Goal: Complete Application Form: Complete application form

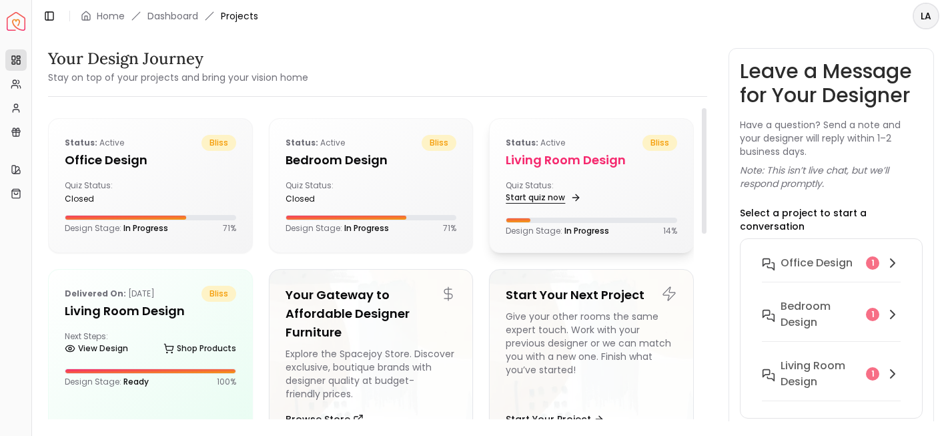
click at [530, 192] on link "Start quiz now" at bounding box center [542, 197] width 73 height 19
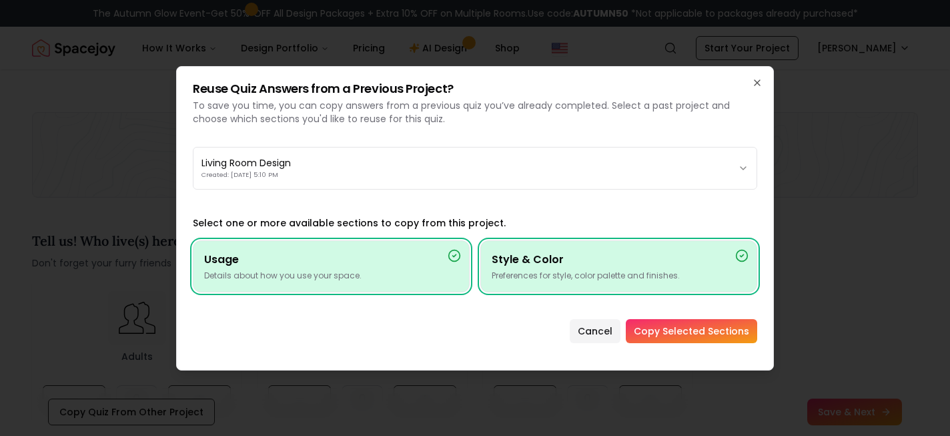
click at [682, 329] on button "Copy Selected Sections" at bounding box center [691, 331] width 131 height 24
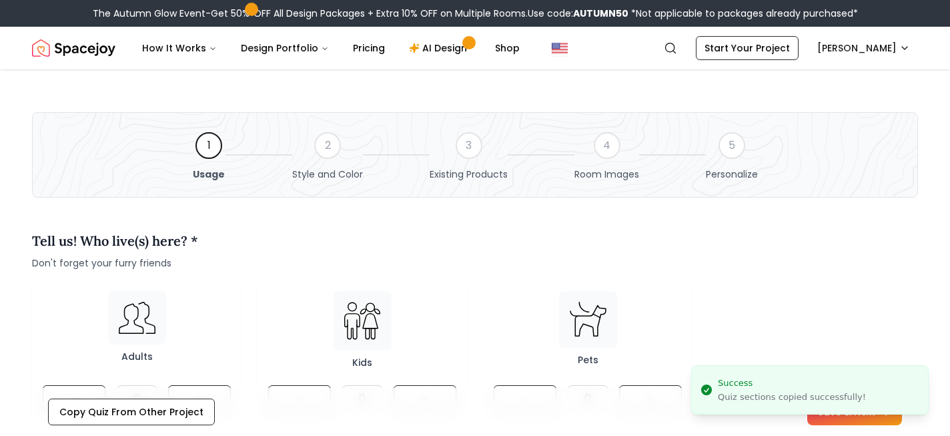
type textarea "**********"
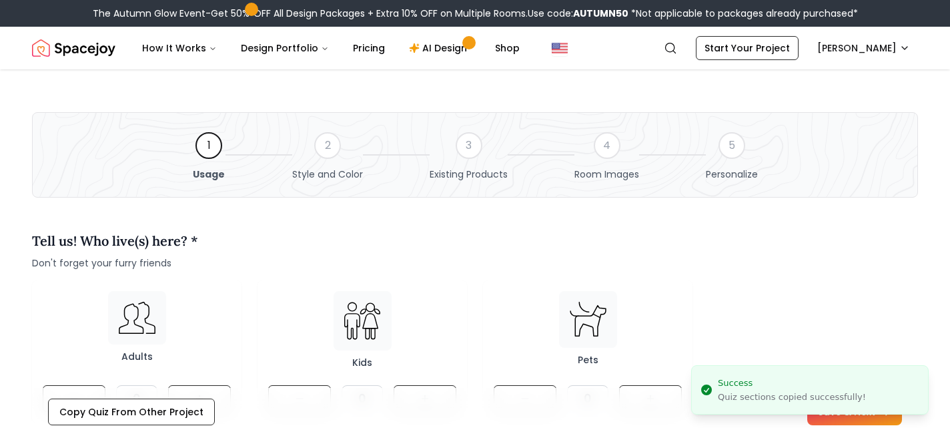
type textarea "**********"
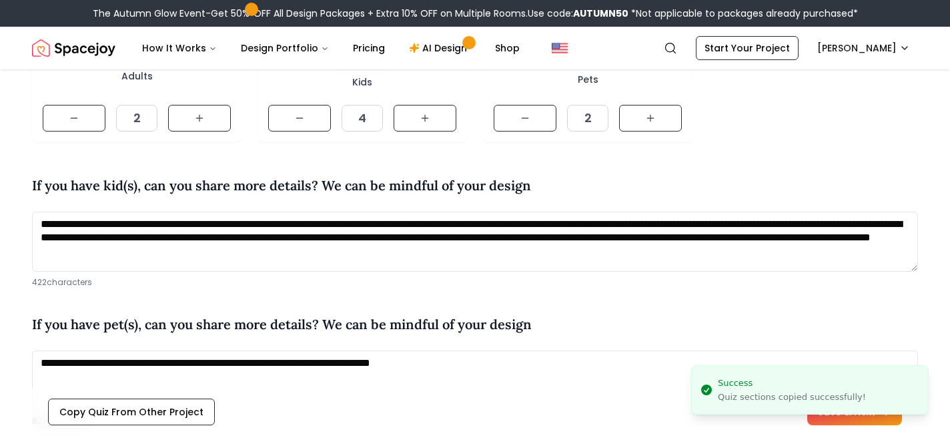
scroll to position [359, 0]
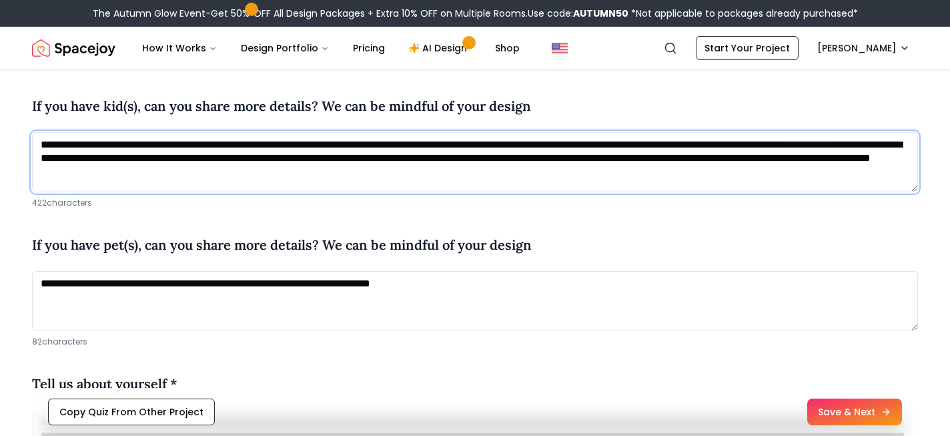
click at [317, 143] on textarea "**********" at bounding box center [475, 162] width 886 height 60
drag, startPoint x: 359, startPoint y: 159, endPoint x: 365, endPoint y: 146, distance: 14.6
click at [365, 146] on textarea "**********" at bounding box center [475, 162] width 886 height 60
click at [556, 185] on textarea "**********" at bounding box center [475, 162] width 886 height 60
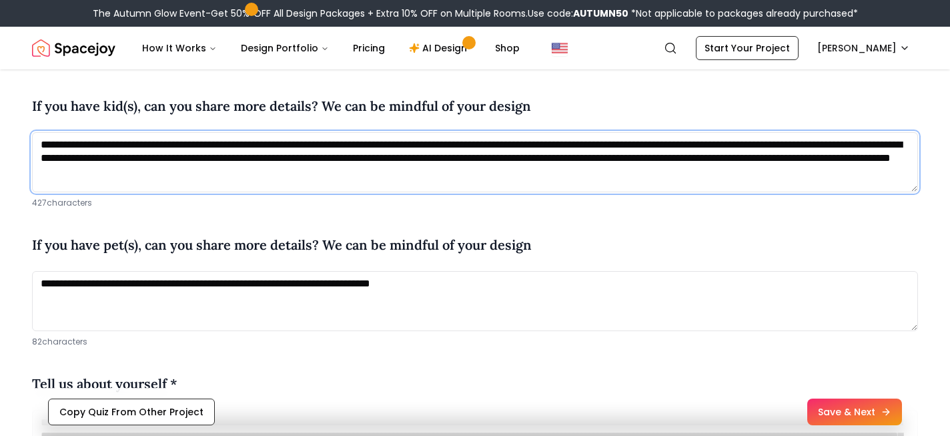
drag, startPoint x: 556, startPoint y: 177, endPoint x: 385, endPoint y: 145, distance: 173.1
click at [385, 145] on textarea "**********" at bounding box center [475, 162] width 886 height 60
drag, startPoint x: 536, startPoint y: 178, endPoint x: 366, endPoint y: 142, distance: 173.8
click at [366, 142] on textarea "**********" at bounding box center [475, 162] width 886 height 60
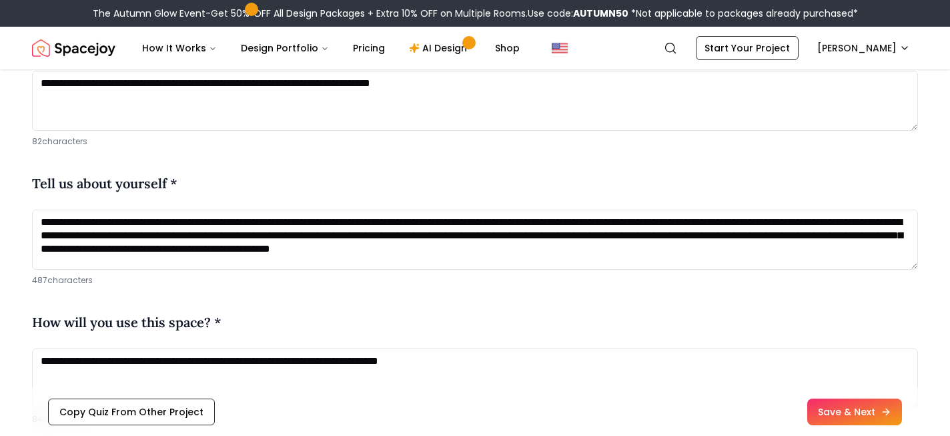
scroll to position [573, 0]
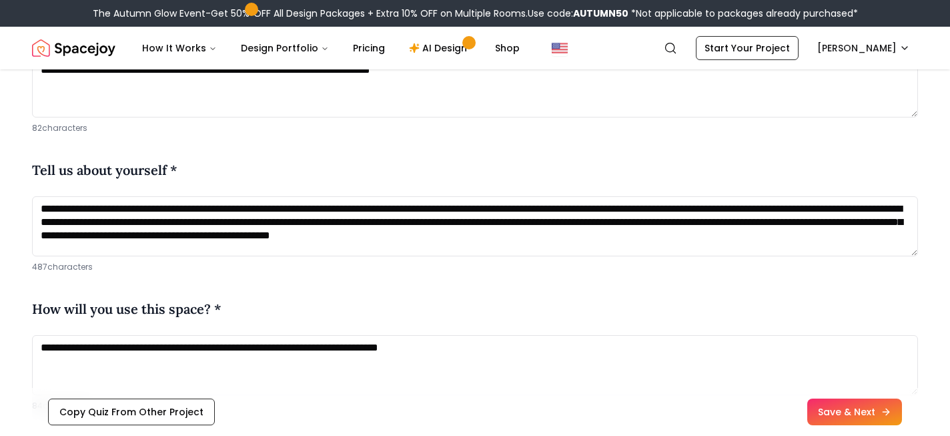
type textarea "**********"
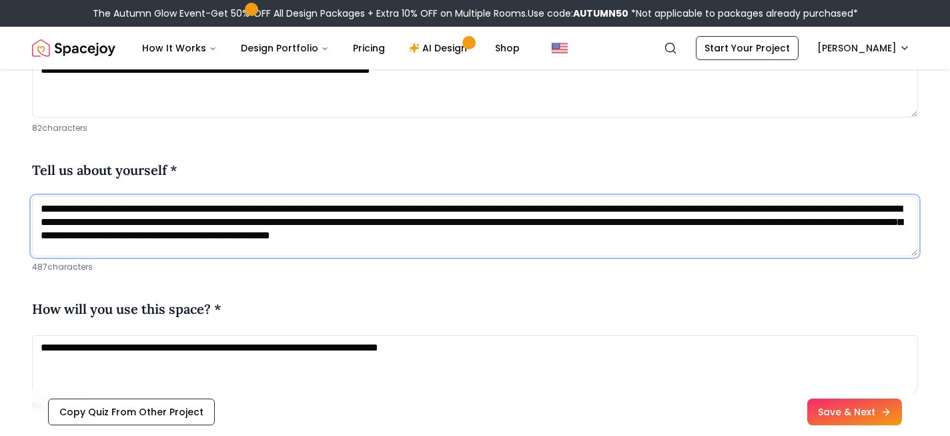
drag, startPoint x: 520, startPoint y: 210, endPoint x: 544, endPoint y: 252, distance: 48.1
click at [544, 252] on textarea "**********" at bounding box center [475, 226] width 886 height 60
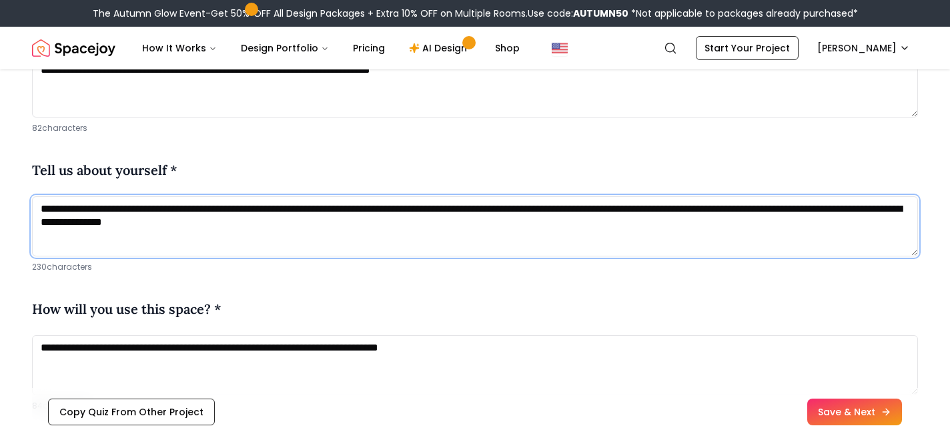
type textarea "**********"
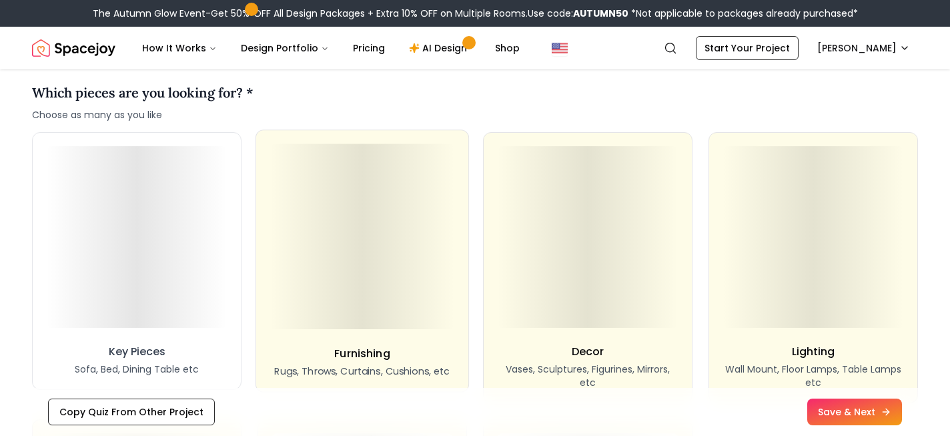
scroll to position [1072, 0]
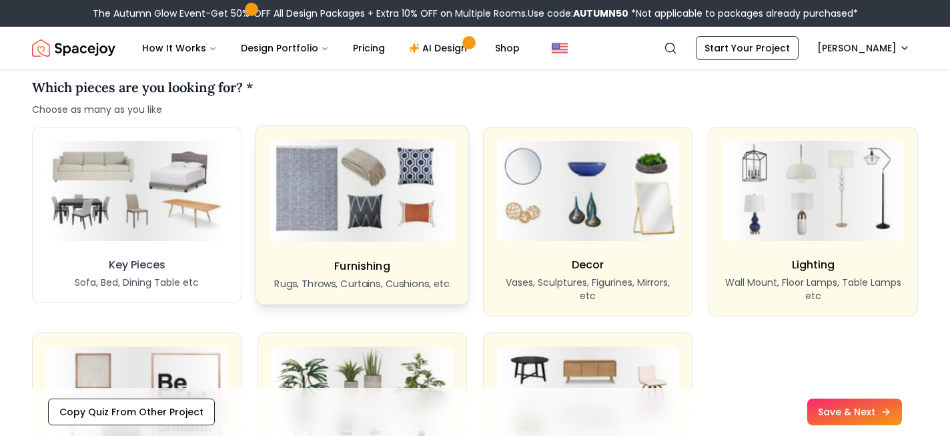
click at [430, 278] on p "Rugs, Throws, Curtains, Cushions, etc" at bounding box center [361, 283] width 175 height 13
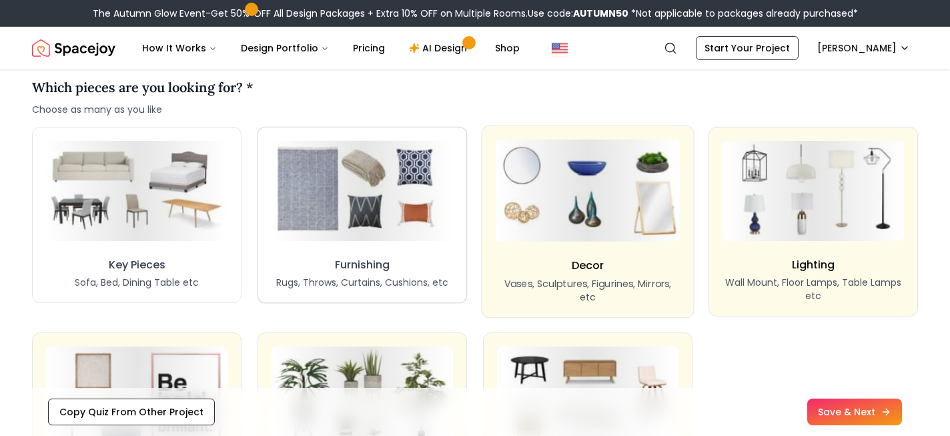
click at [437, 274] on div "Furnishing Rugs, Throws, Curtains, Cushions, etc" at bounding box center [362, 273] width 172 height 32
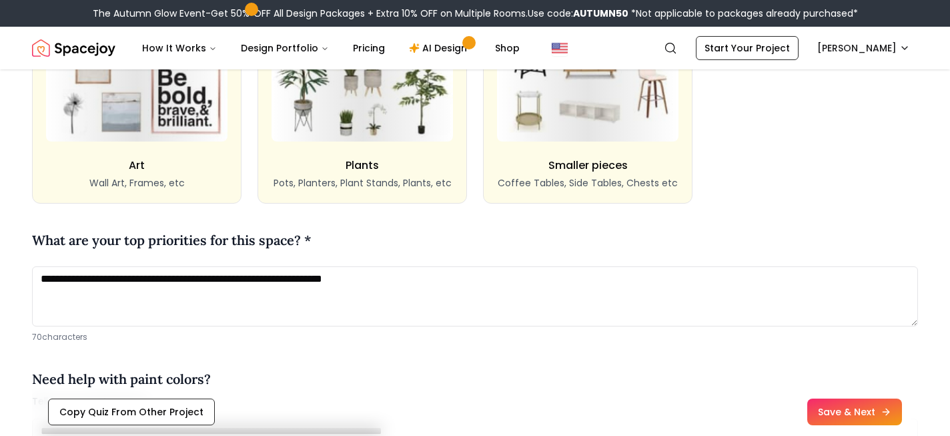
scroll to position [1414, 0]
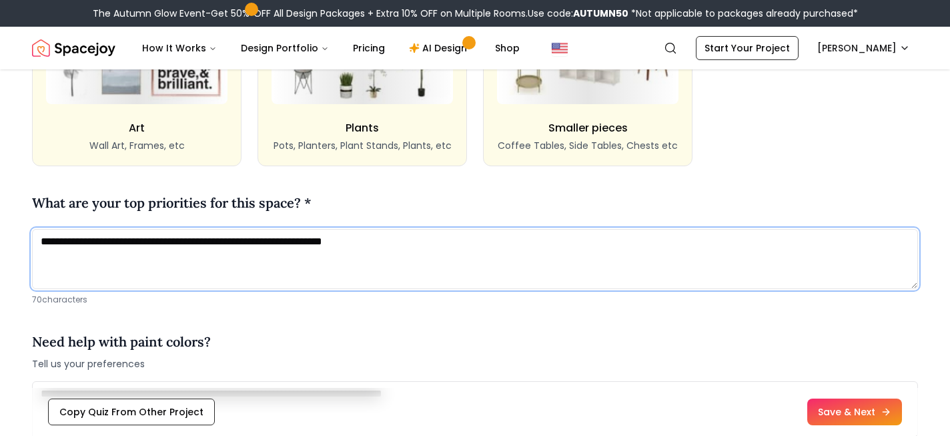
click at [372, 248] on textarea "**********" at bounding box center [475, 259] width 886 height 60
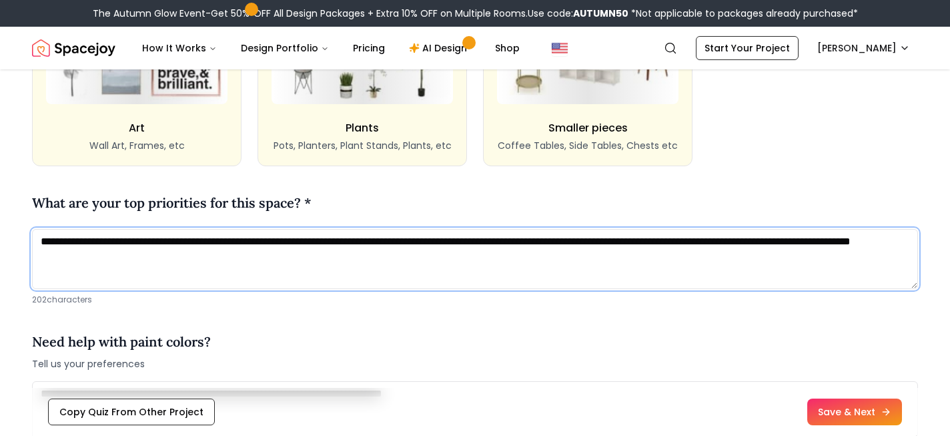
type textarea "**********"
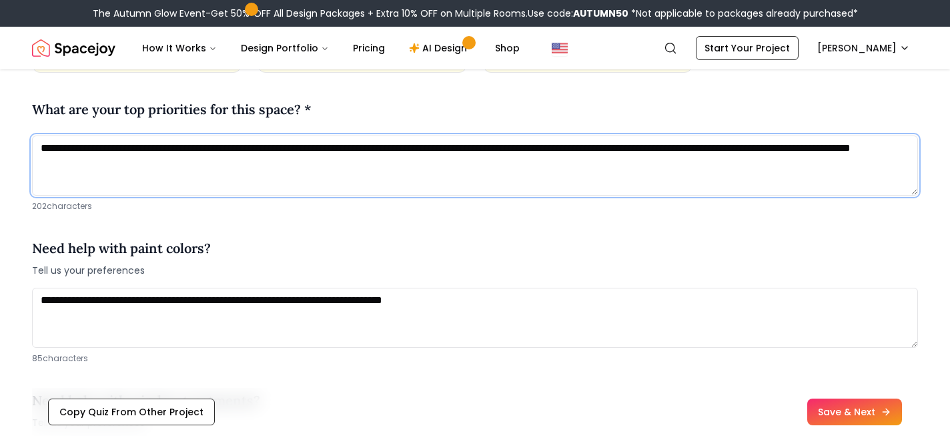
scroll to position [1521, 0]
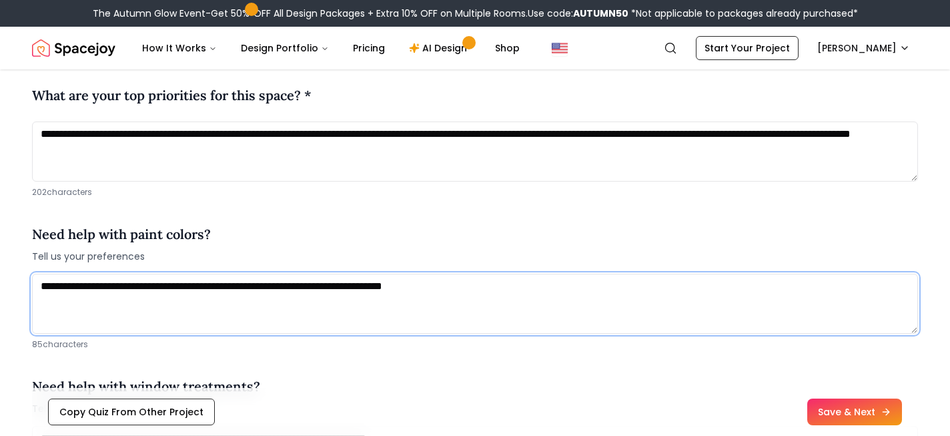
click at [512, 281] on textarea "**********" at bounding box center [475, 303] width 886 height 60
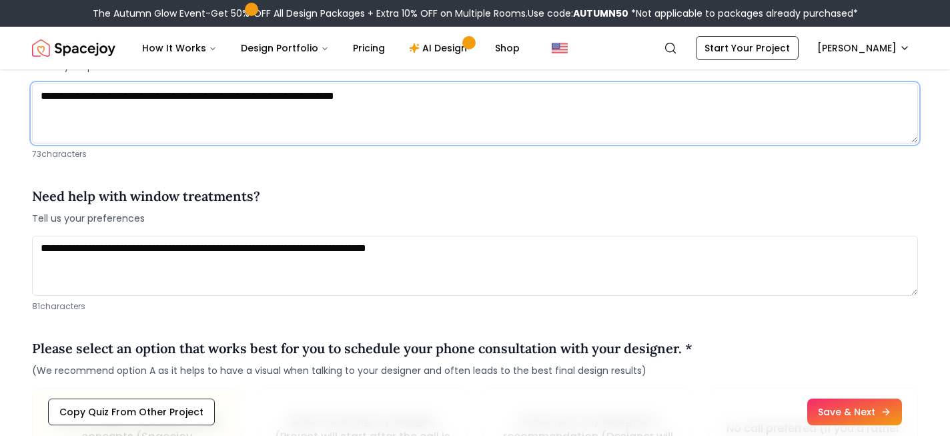
scroll to position [1730, 0]
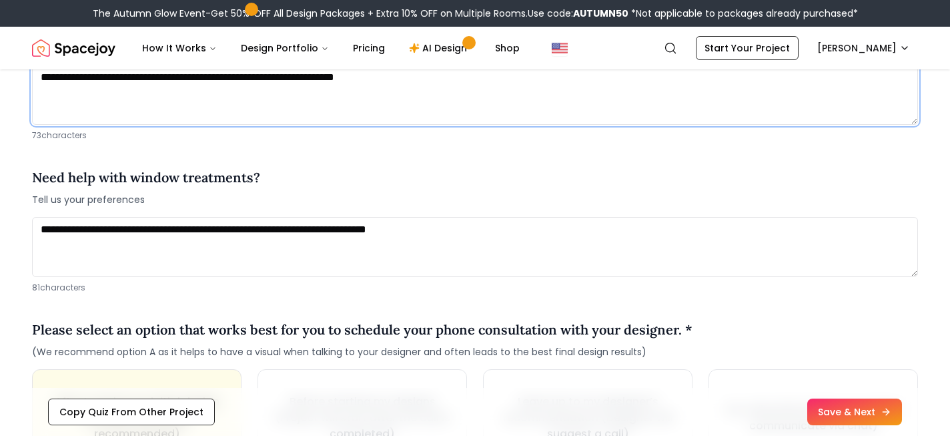
type textarea "**********"
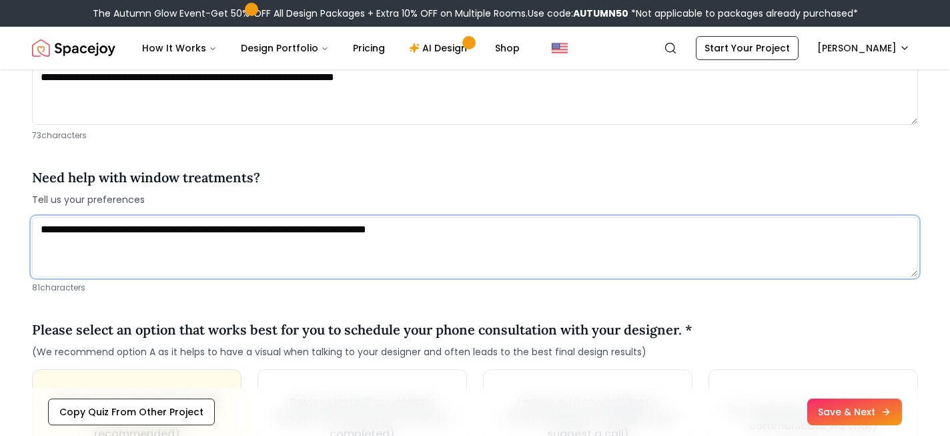
click at [510, 243] on textarea "**********" at bounding box center [475, 247] width 886 height 60
click at [159, 229] on textarea "**********" at bounding box center [475, 247] width 886 height 60
drag, startPoint x: 568, startPoint y: 231, endPoint x: 343, endPoint y: 233, distance: 224.8
click at [343, 233] on textarea "**********" at bounding box center [475, 247] width 886 height 60
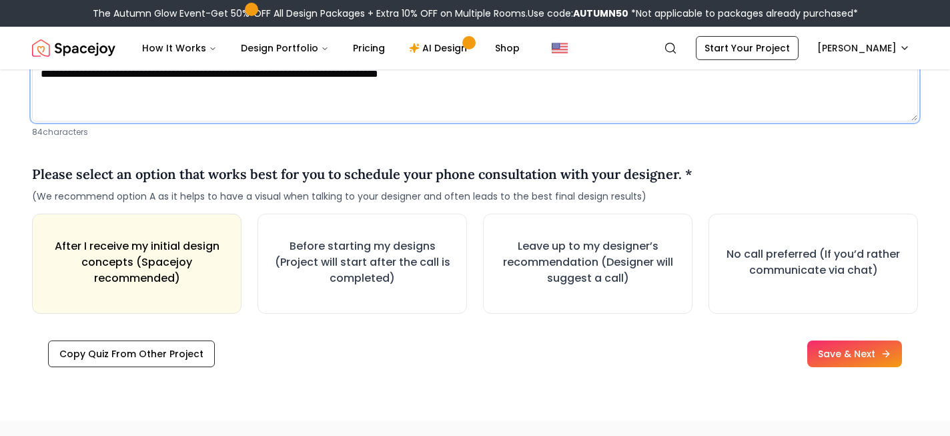
scroll to position [1905, 0]
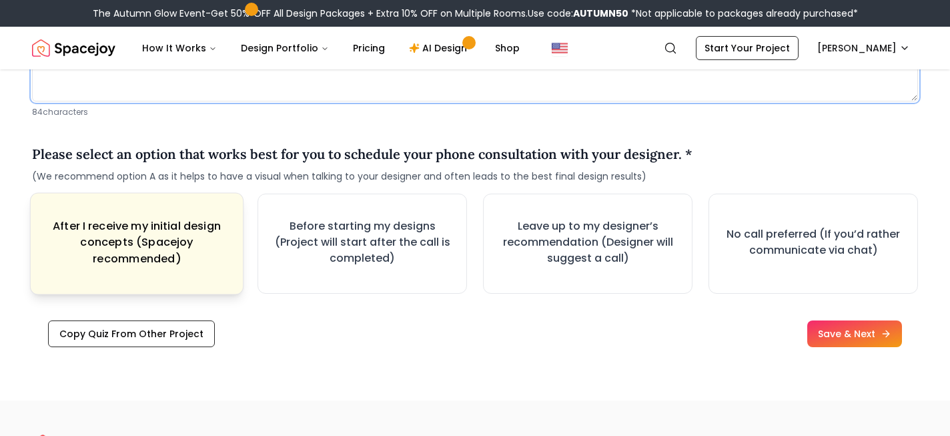
type textarea "**********"
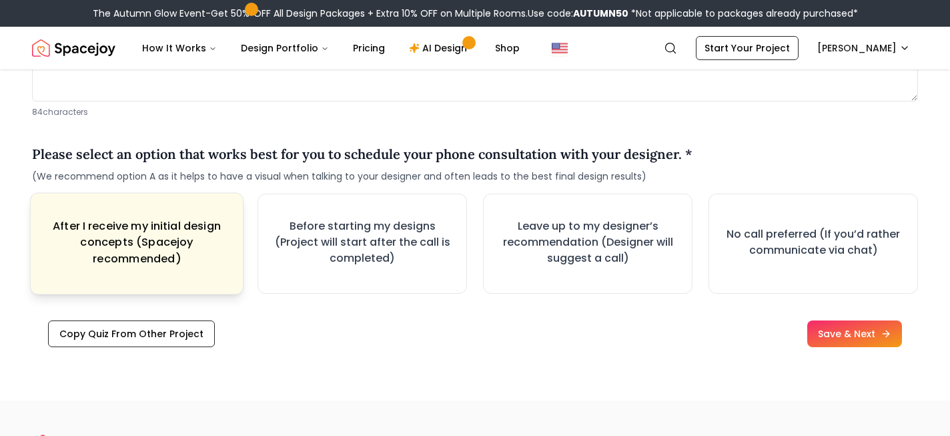
click at [231, 267] on button "After I receive my initial design concepts (Spacejoy recommended)" at bounding box center [136, 243] width 213 height 102
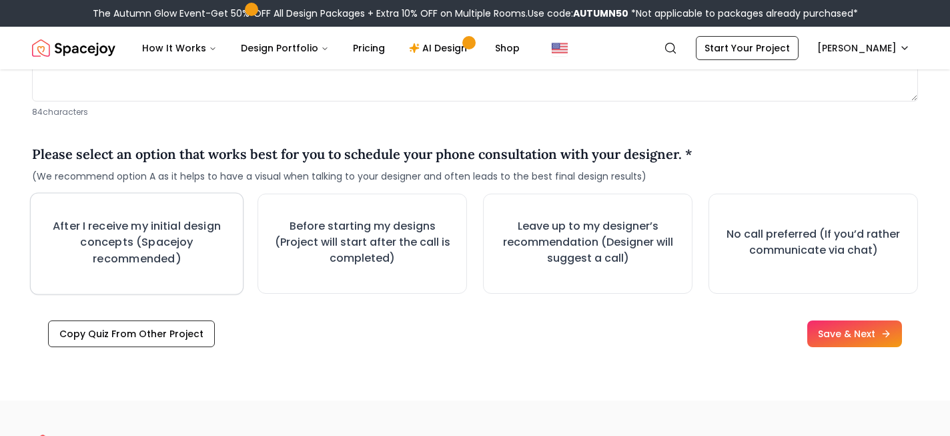
click at [231, 267] on button "After I receive my initial design concepts (Spacejoy recommended)" at bounding box center [136, 243] width 213 height 102
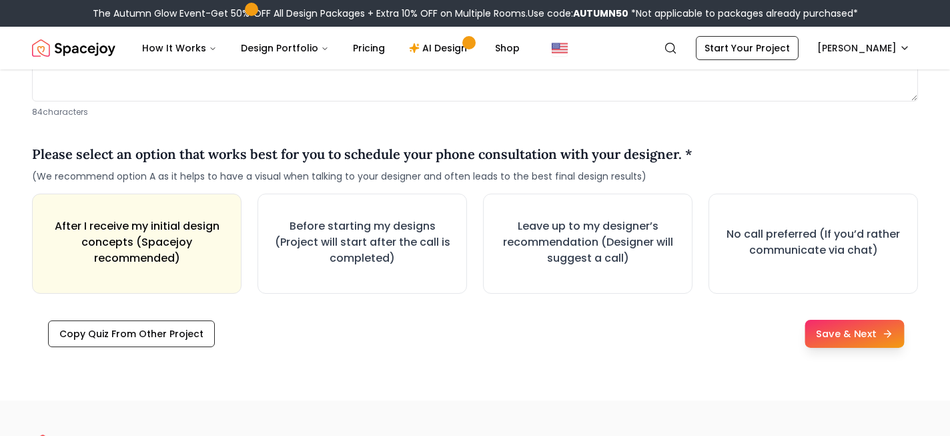
click at [837, 337] on button "Save & Next" at bounding box center [853, 333] width 99 height 28
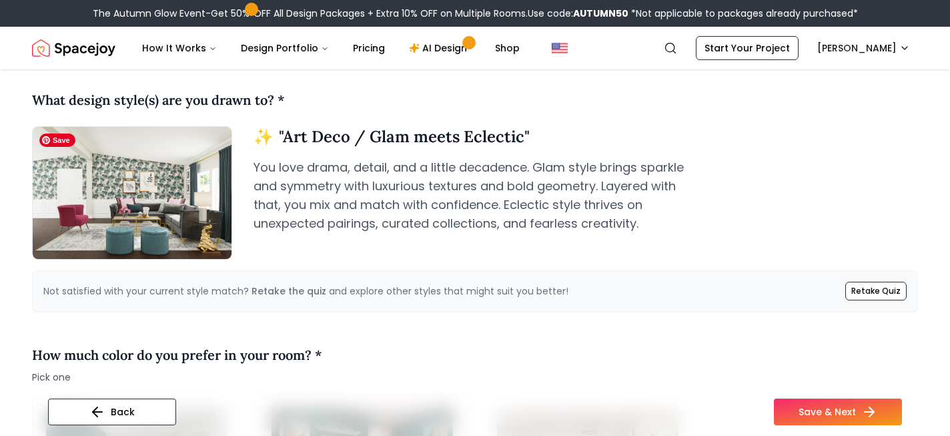
scroll to position [141, 0]
click at [880, 289] on link "Retake Quiz" at bounding box center [875, 290] width 61 height 19
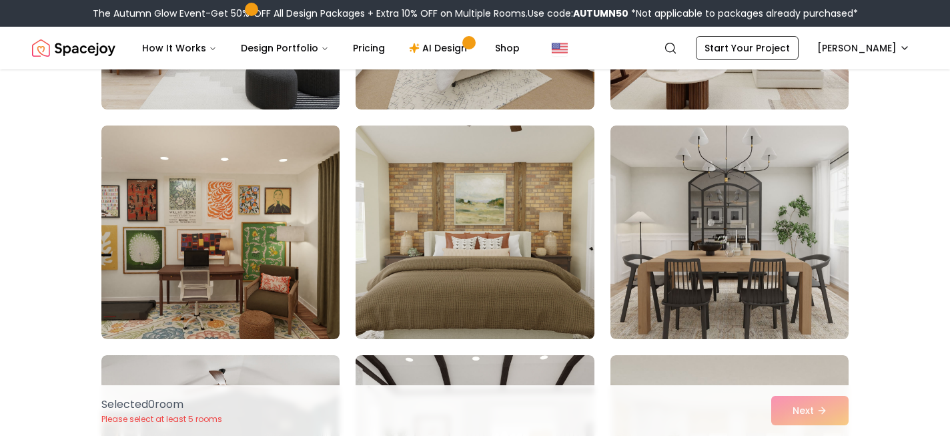
scroll to position [314, 0]
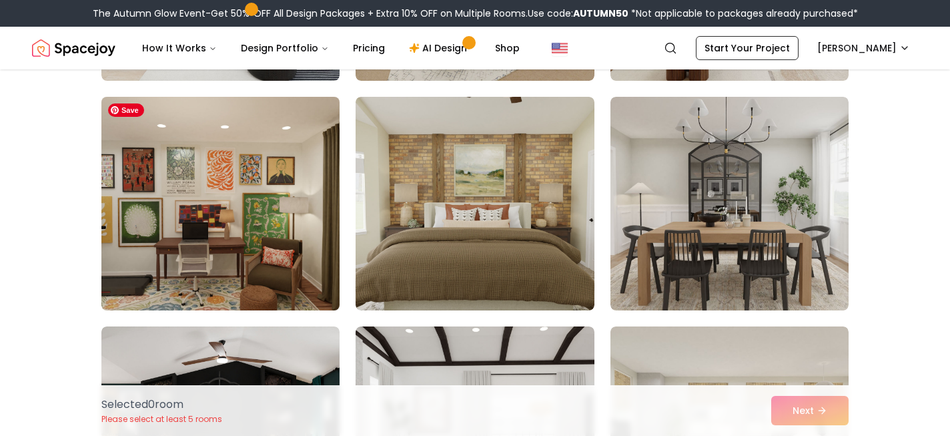
click at [198, 288] on img at bounding box center [220, 203] width 250 height 224
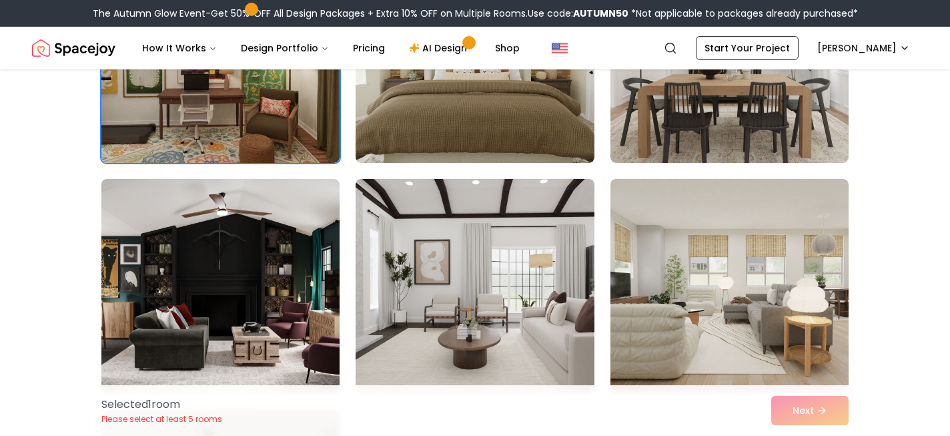
scroll to position [496, 0]
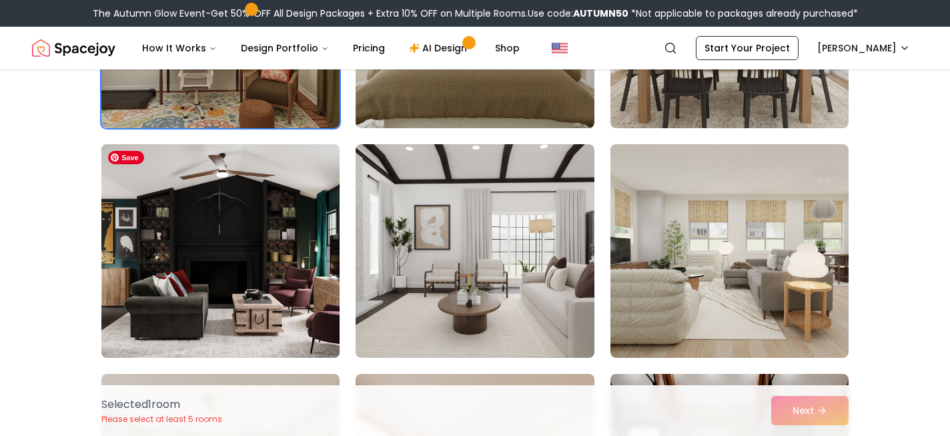
click at [290, 285] on img at bounding box center [220, 251] width 250 height 224
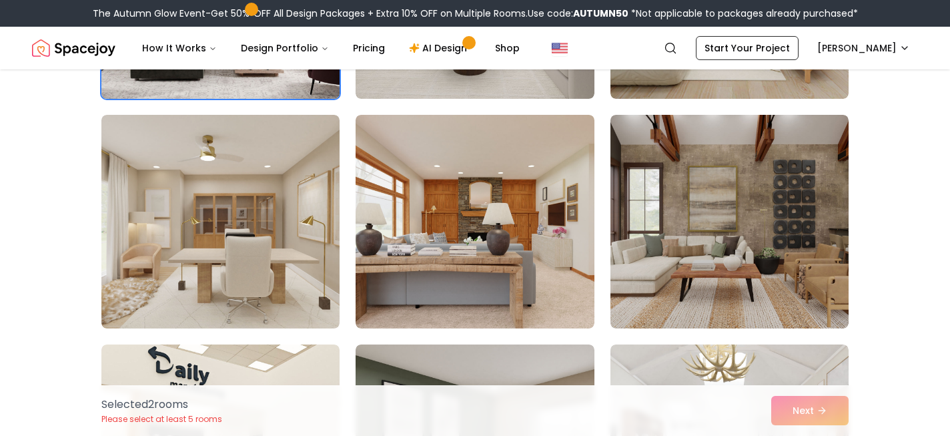
scroll to position [757, 0]
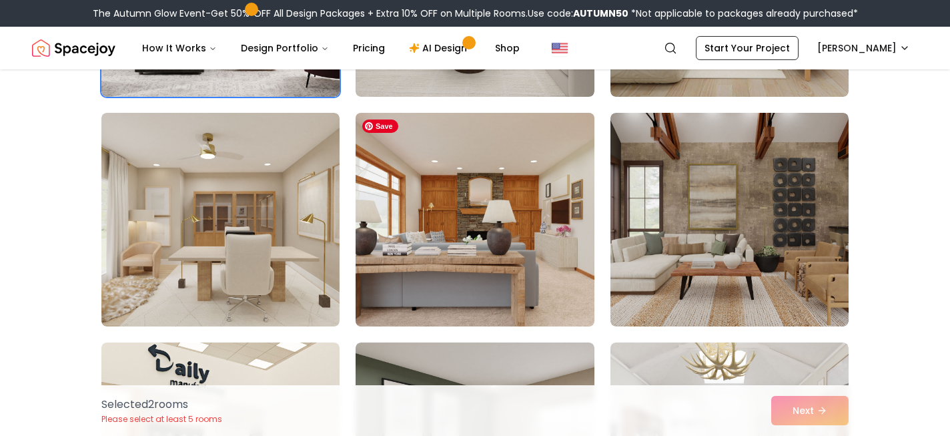
click at [496, 268] on img at bounding box center [474, 219] width 250 height 224
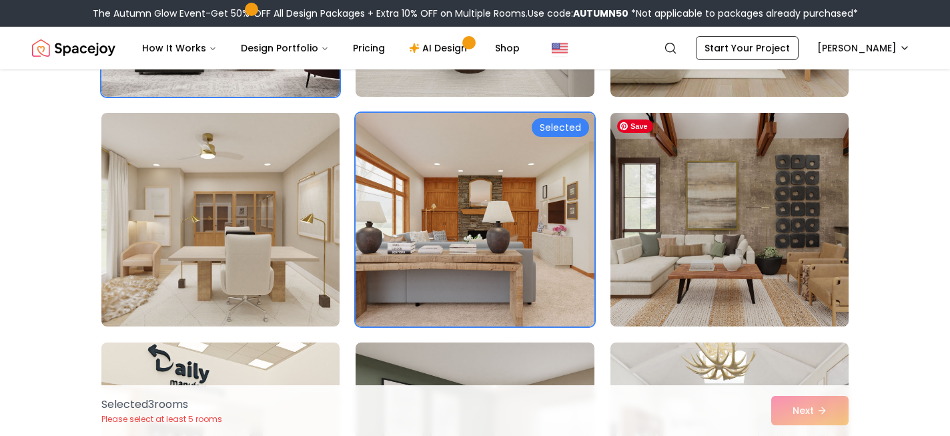
click at [676, 244] on img at bounding box center [729, 219] width 250 height 224
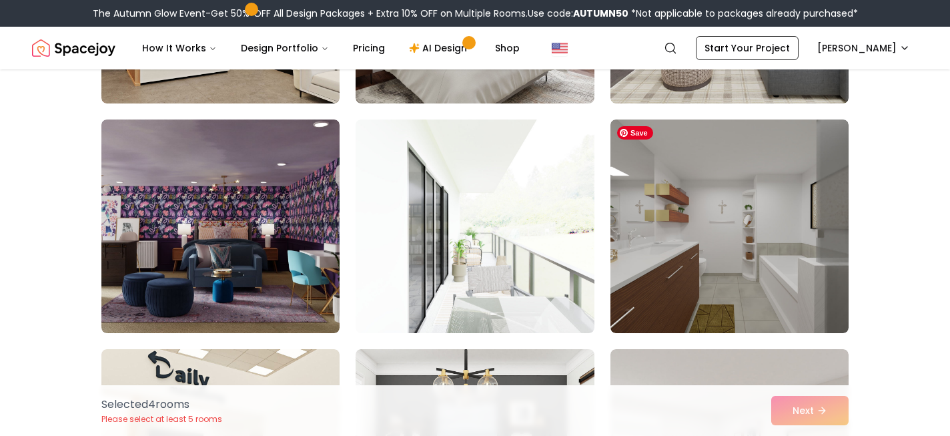
scroll to position [1214, 0]
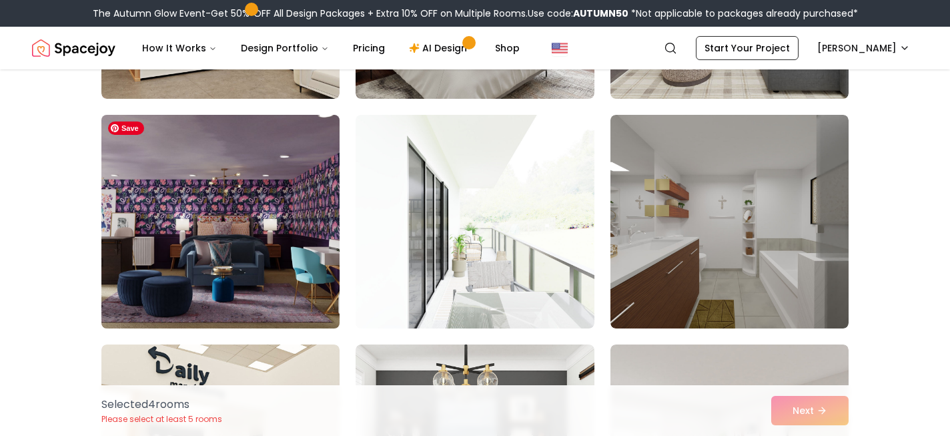
click at [254, 293] on img at bounding box center [220, 221] width 250 height 224
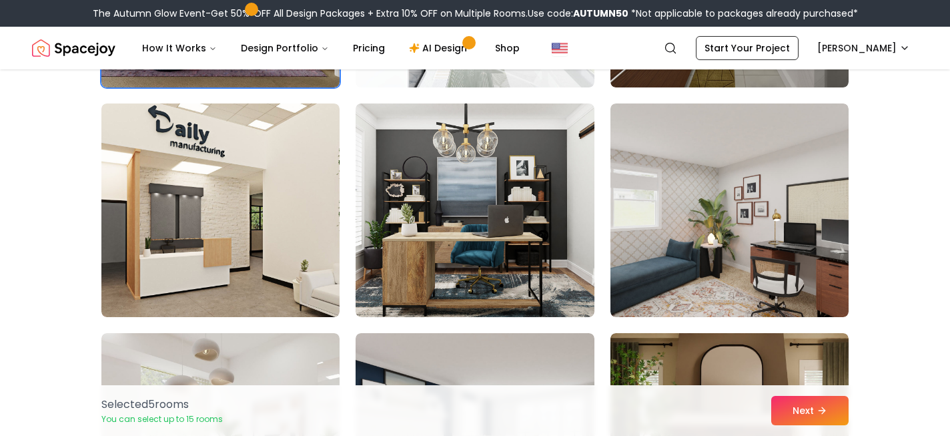
scroll to position [1484, 0]
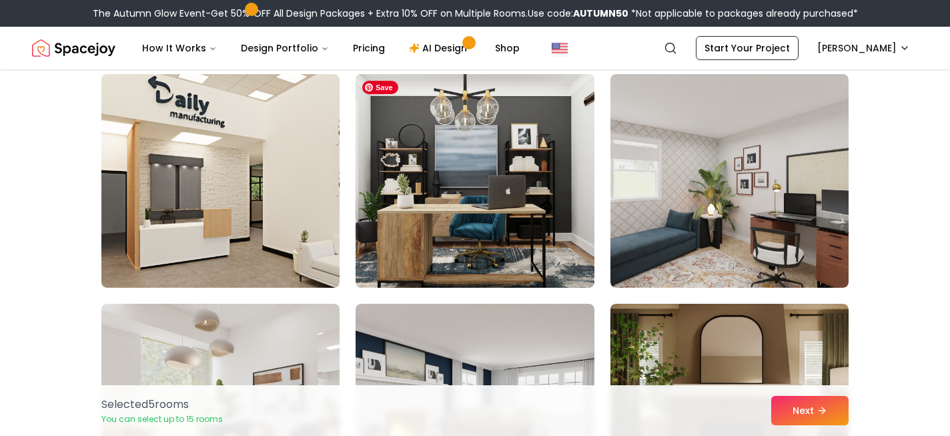
click at [442, 227] on img at bounding box center [474, 181] width 250 height 224
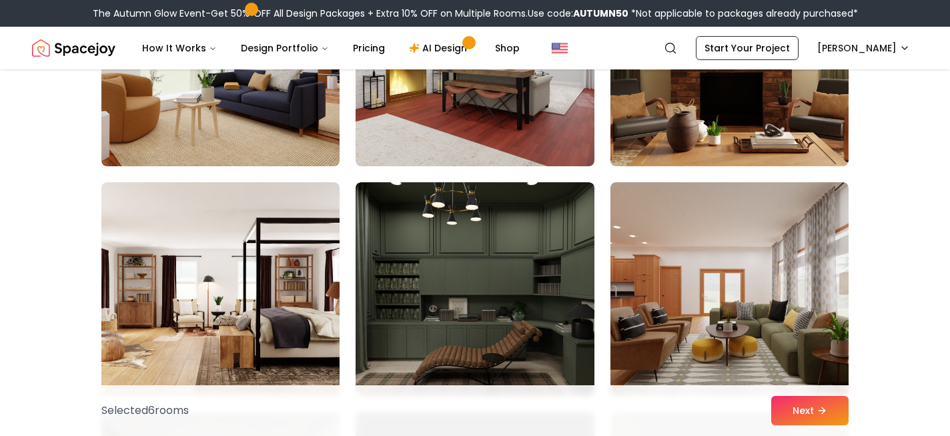
scroll to position [1866, 0]
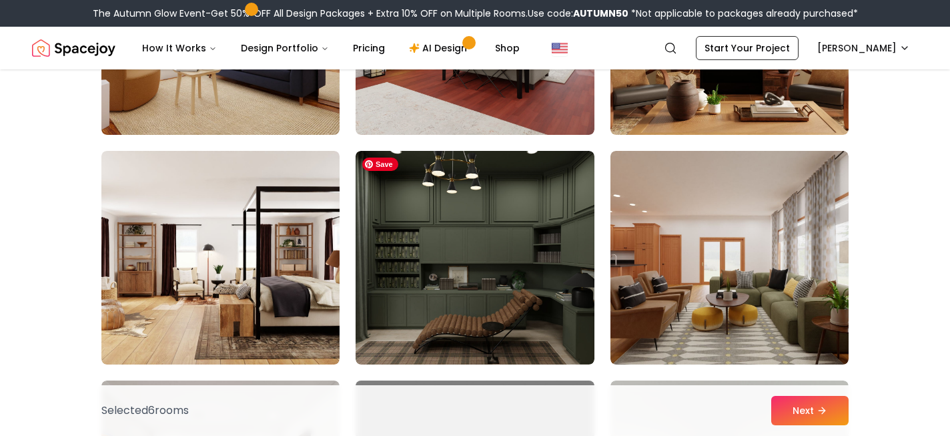
click at [442, 227] on img at bounding box center [474, 257] width 238 height 213
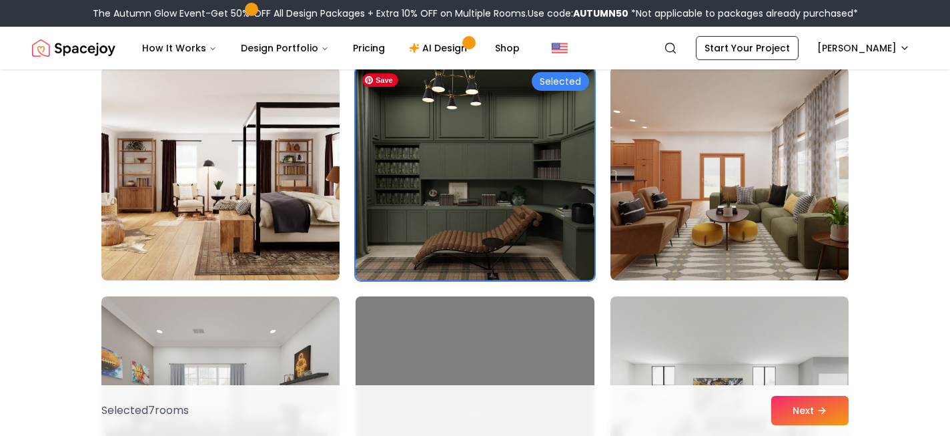
scroll to position [1959, 0]
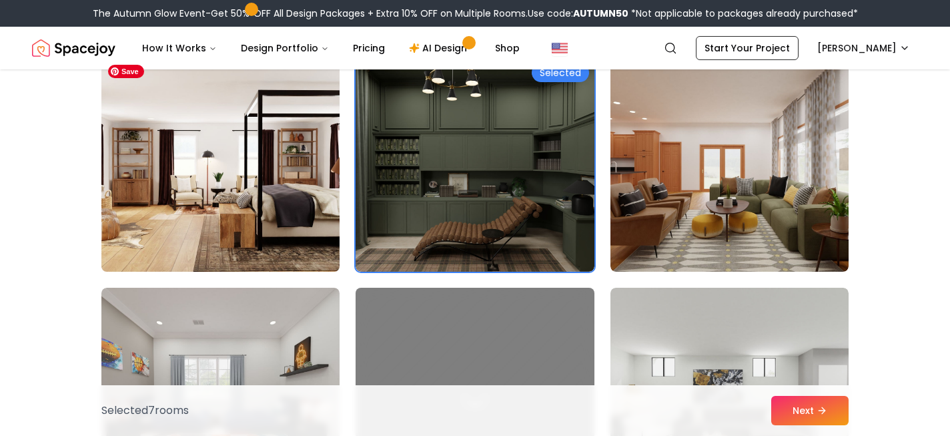
click at [269, 211] on img at bounding box center [220, 165] width 250 height 224
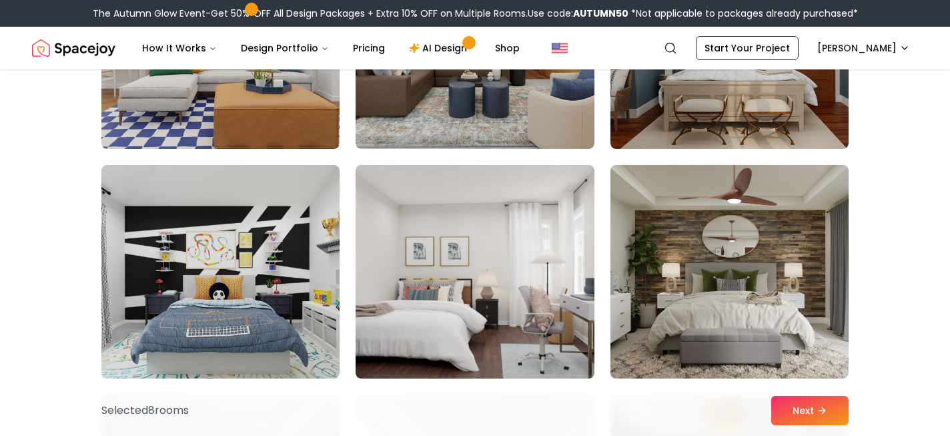
scroll to position [2802, 0]
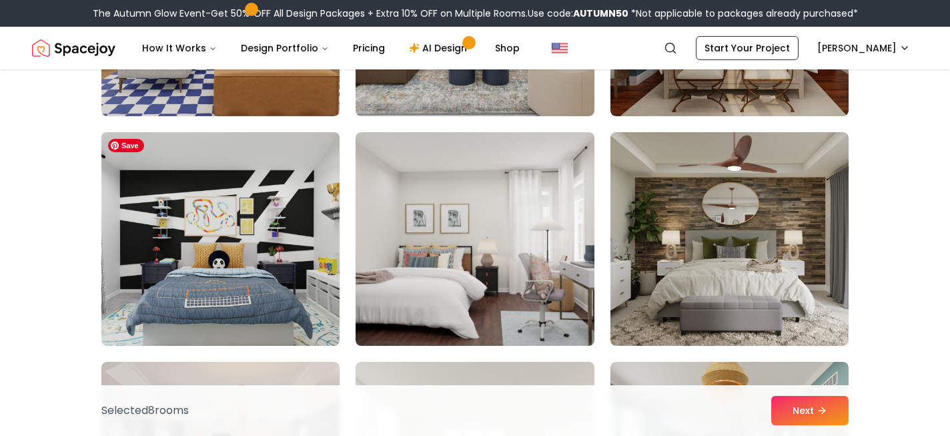
click at [190, 267] on img at bounding box center [220, 239] width 250 height 224
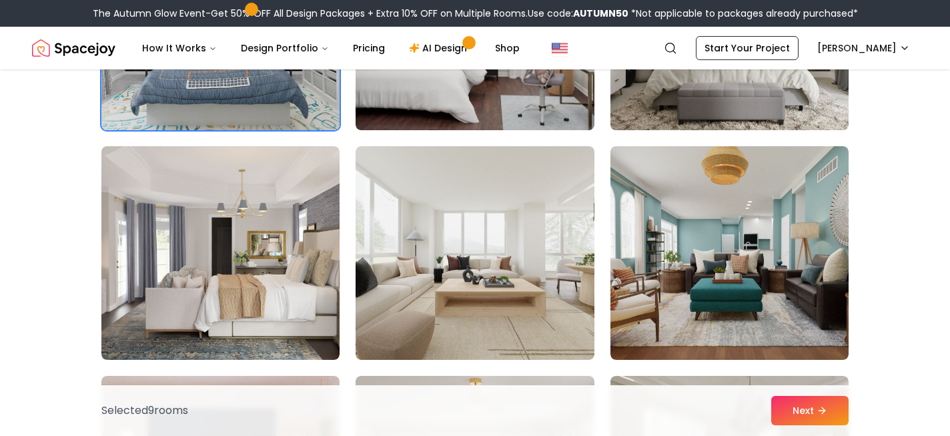
scroll to position [3037, 0]
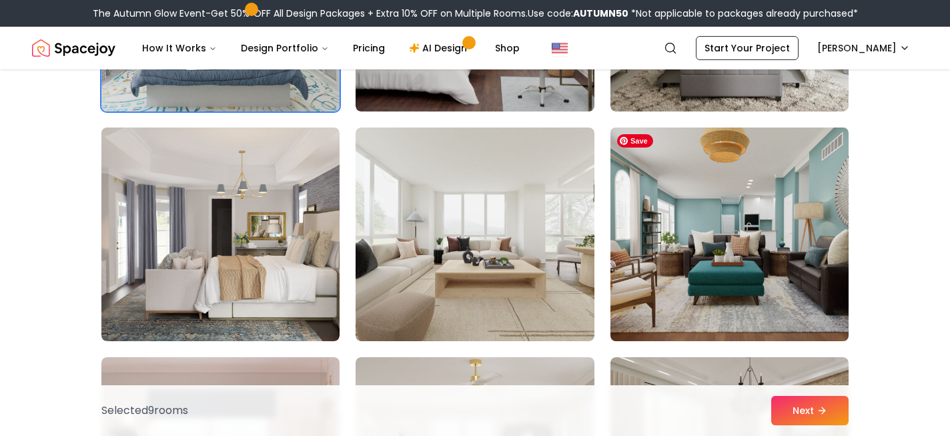
click at [648, 263] on img at bounding box center [729, 234] width 250 height 224
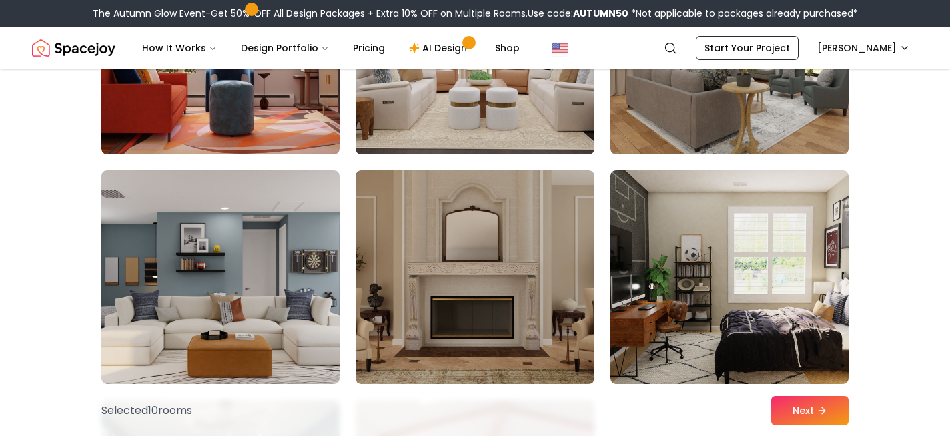
scroll to position [3501, 0]
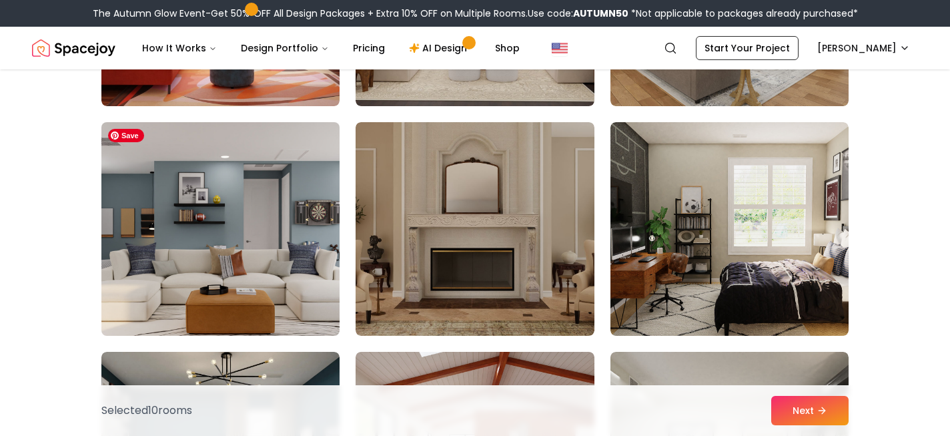
click at [255, 291] on img at bounding box center [220, 229] width 250 height 224
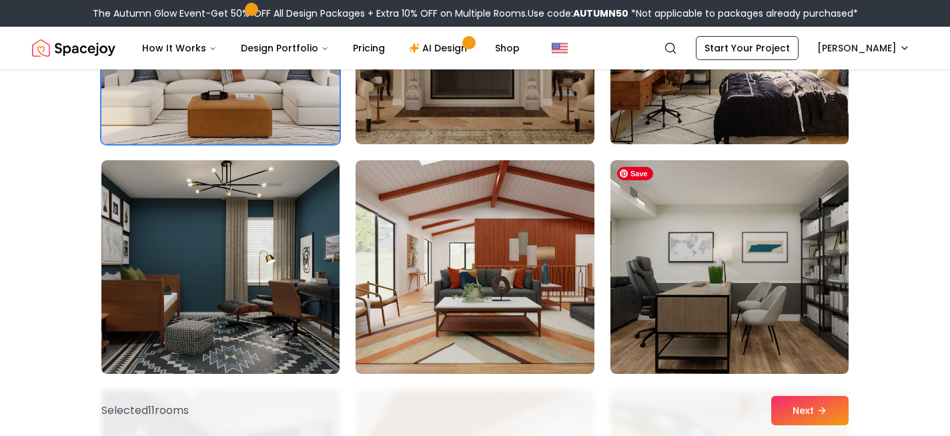
scroll to position [3729, 0]
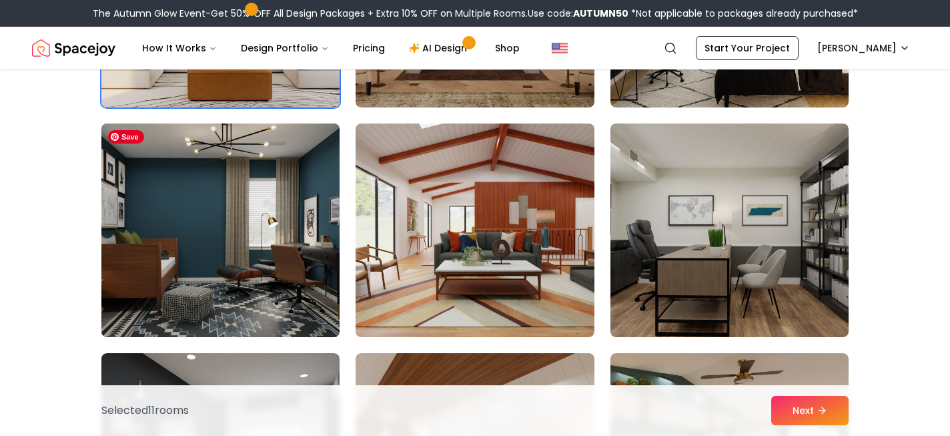
click at [288, 285] on img at bounding box center [220, 230] width 250 height 224
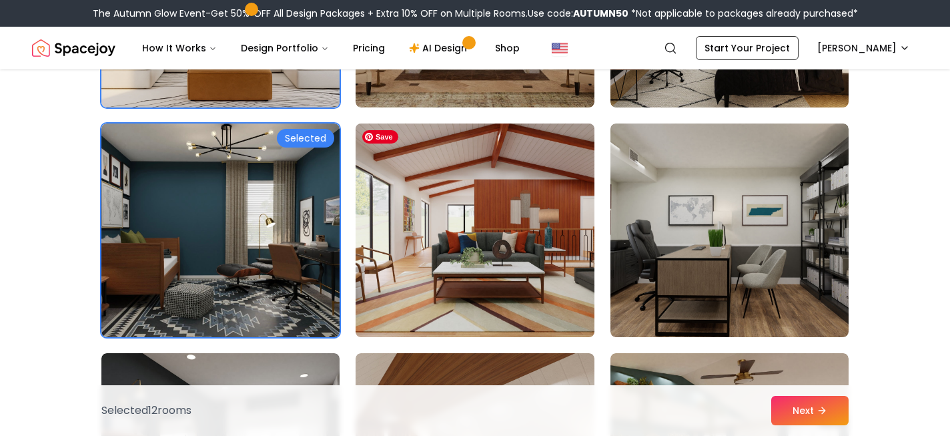
click at [469, 284] on img at bounding box center [474, 230] width 250 height 224
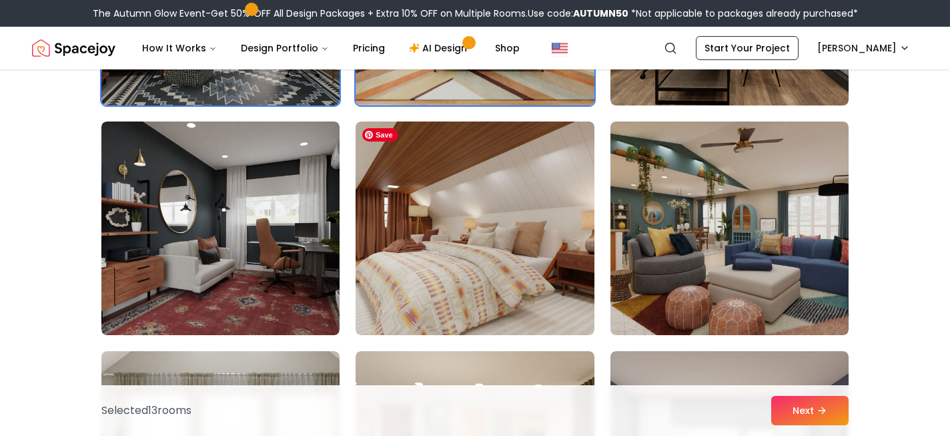
scroll to position [3965, 0]
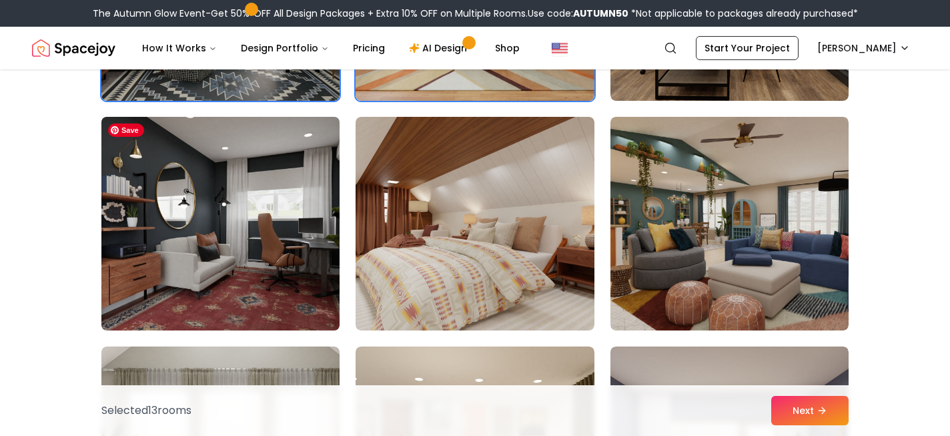
click at [269, 253] on img at bounding box center [220, 223] width 250 height 224
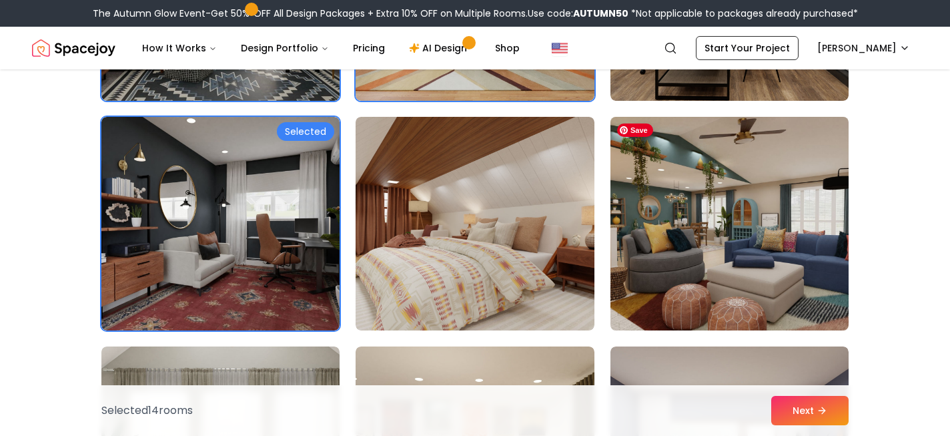
click at [752, 279] on img at bounding box center [729, 223] width 250 height 224
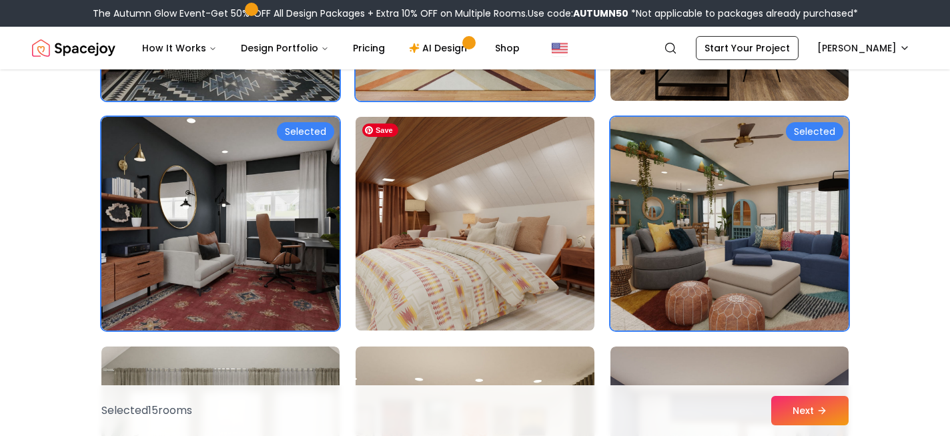
click at [529, 278] on img at bounding box center [474, 223] width 250 height 224
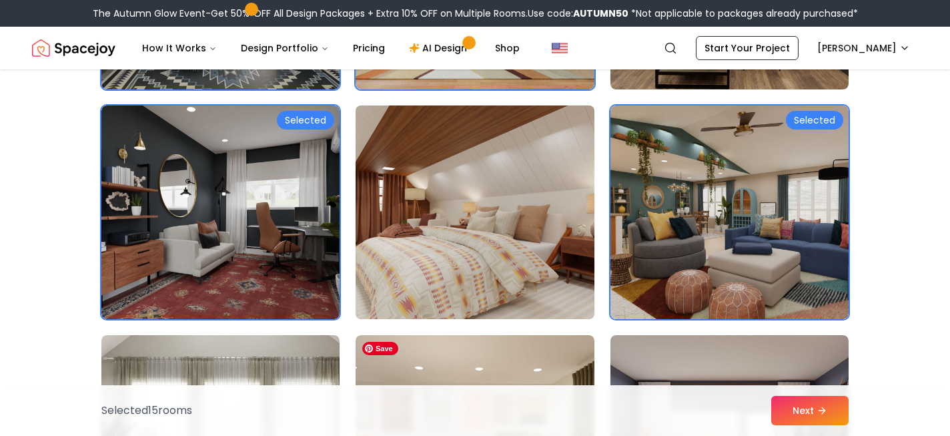
scroll to position [3954, 0]
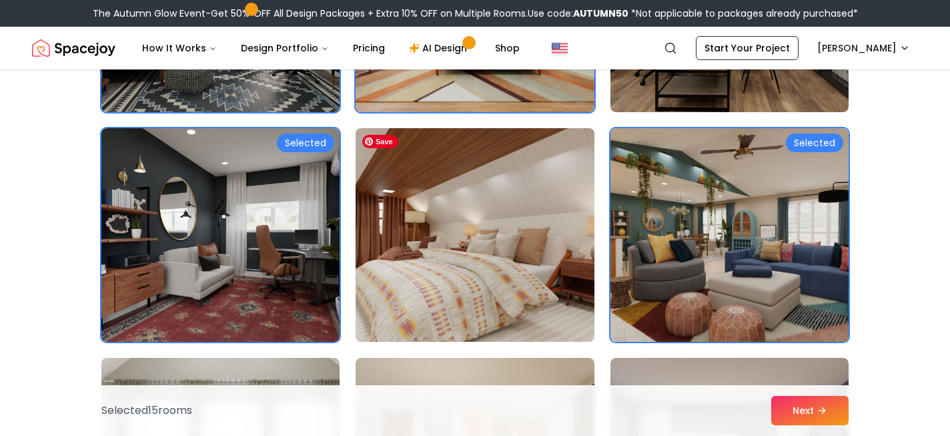
click at [529, 278] on img at bounding box center [474, 235] width 250 height 224
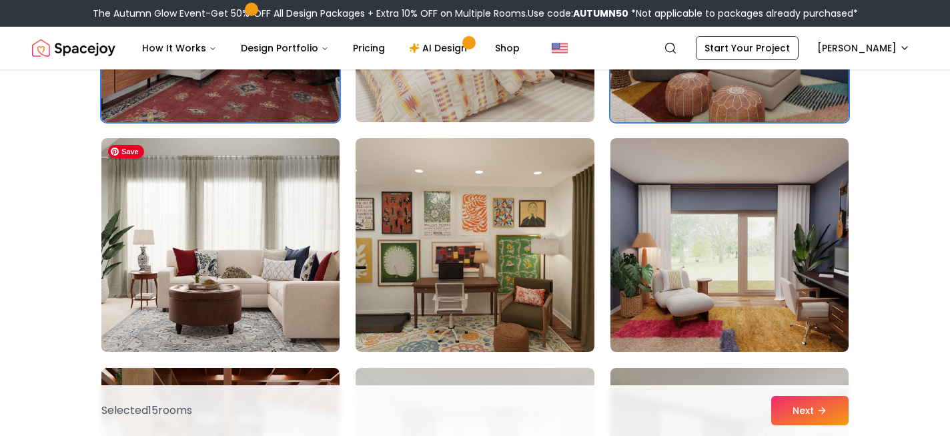
scroll to position [4179, 0]
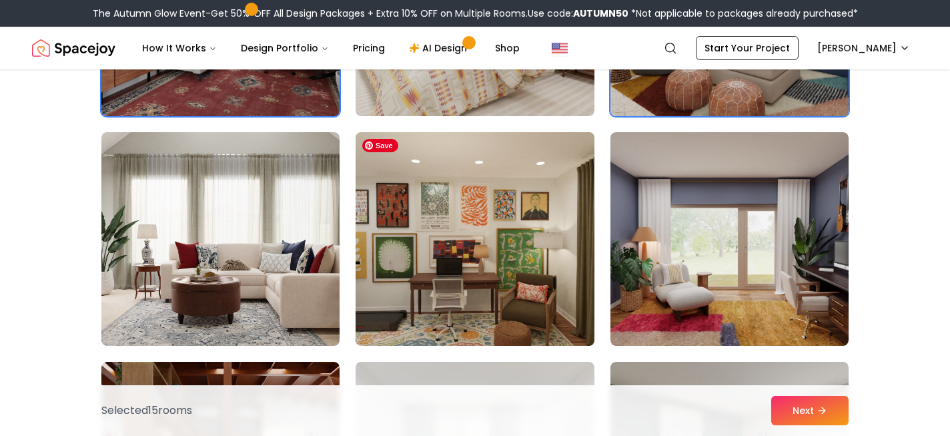
click at [420, 290] on img at bounding box center [474, 239] width 250 height 224
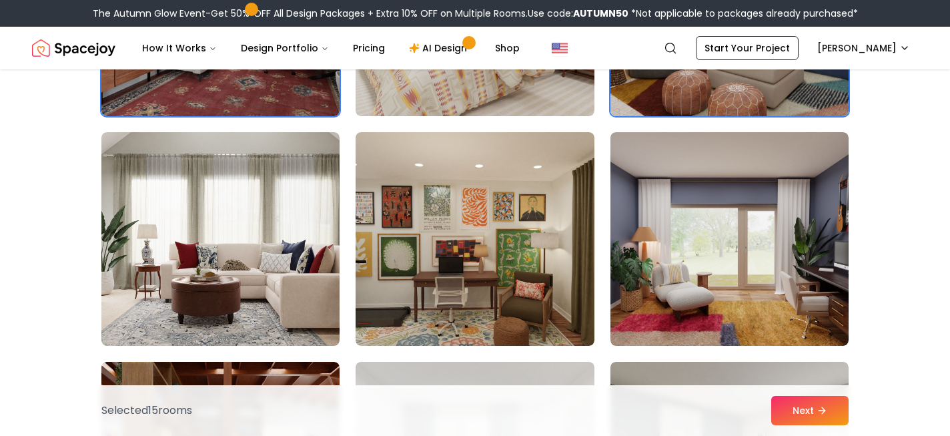
click at [686, 107] on img at bounding box center [729, 9] width 250 height 224
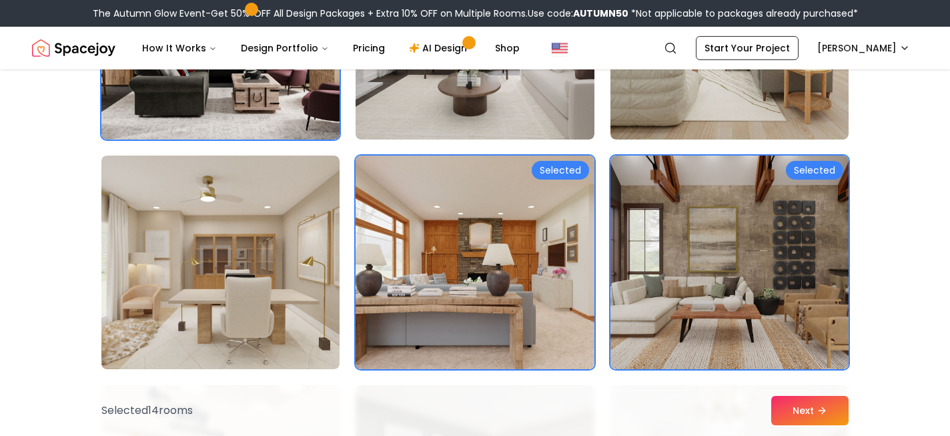
scroll to position [738, 0]
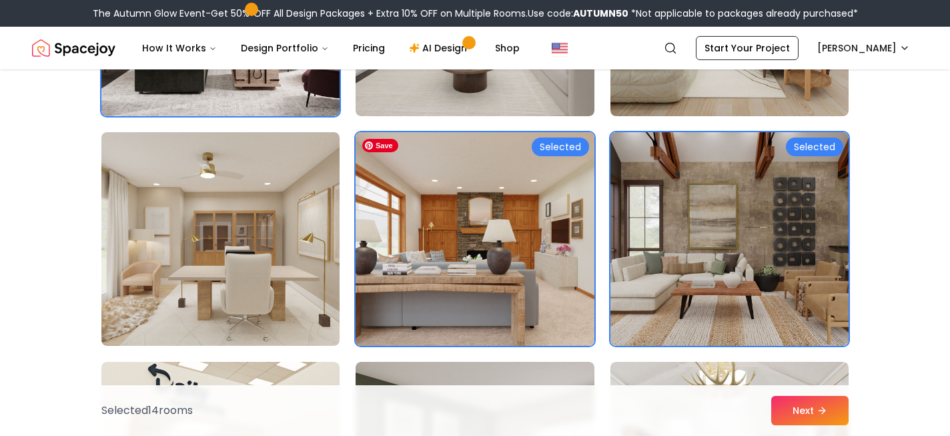
click at [441, 285] on img at bounding box center [474, 239] width 250 height 224
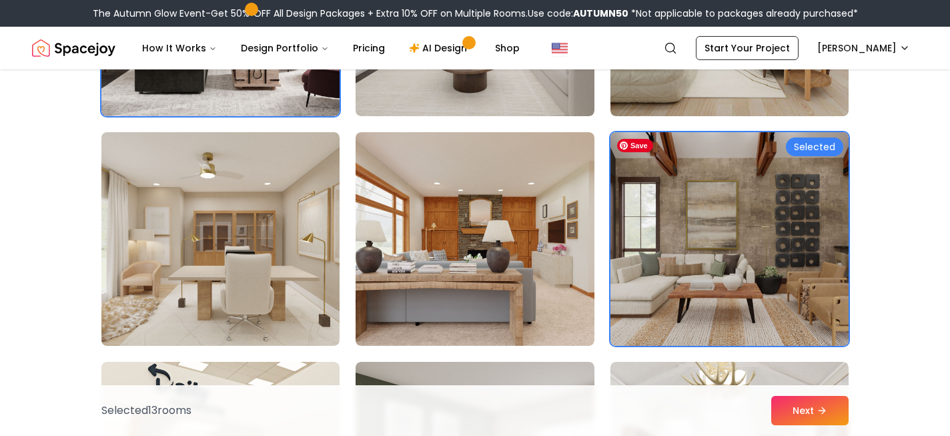
click at [720, 292] on img at bounding box center [729, 239] width 250 height 224
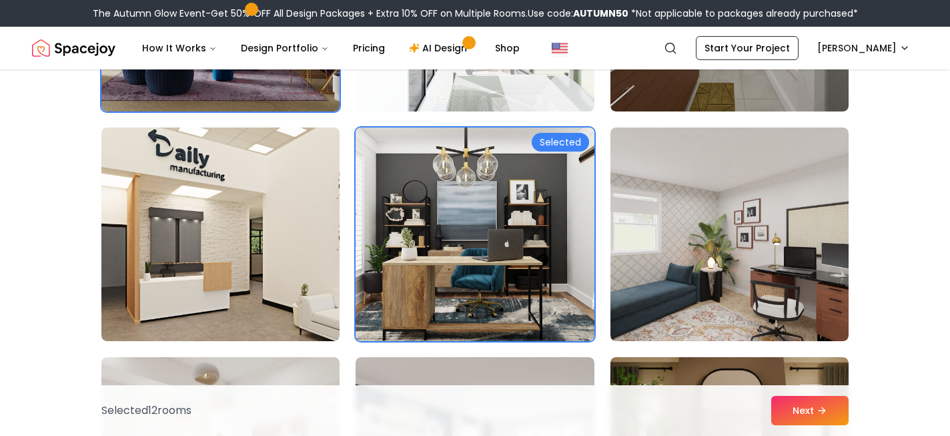
scroll to position [1439, 0]
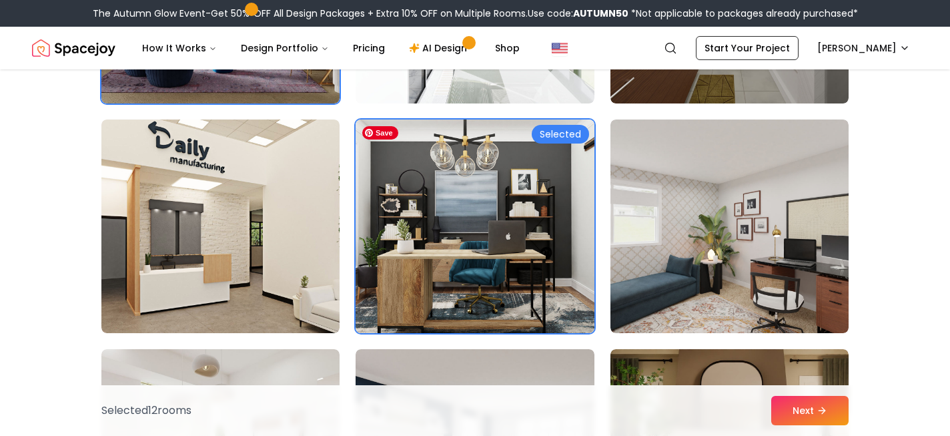
click at [565, 305] on img at bounding box center [474, 226] width 250 height 224
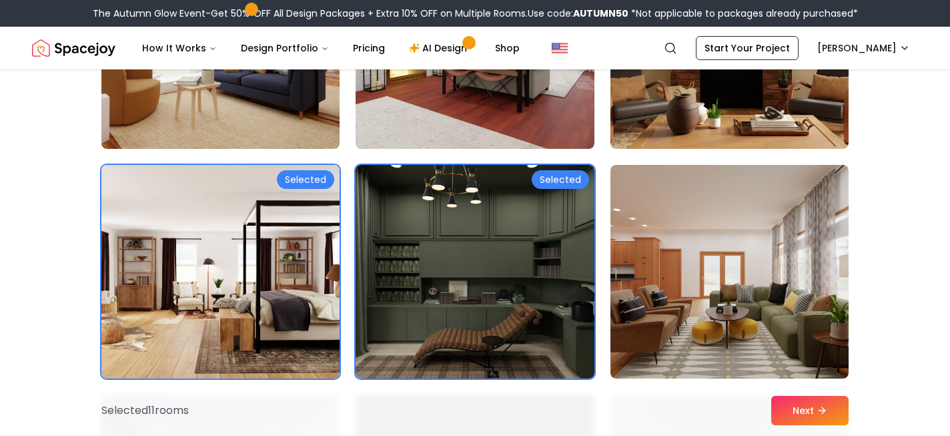
scroll to position [1855, 0]
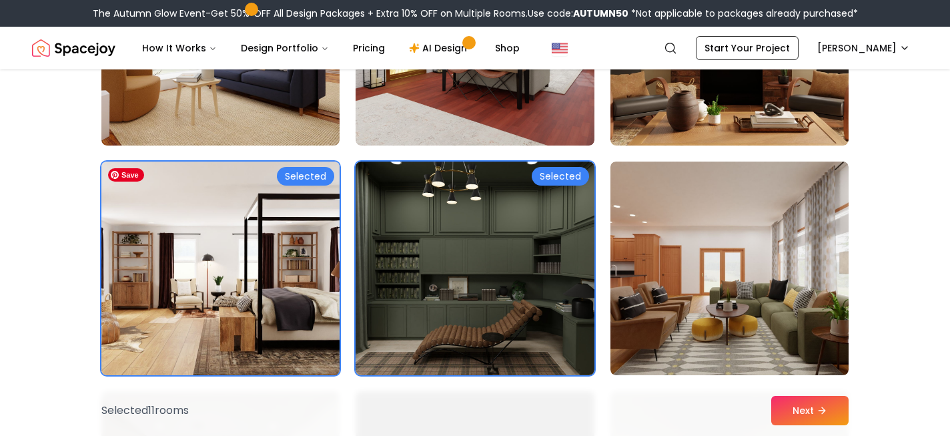
click at [327, 311] on img at bounding box center [220, 268] width 250 height 224
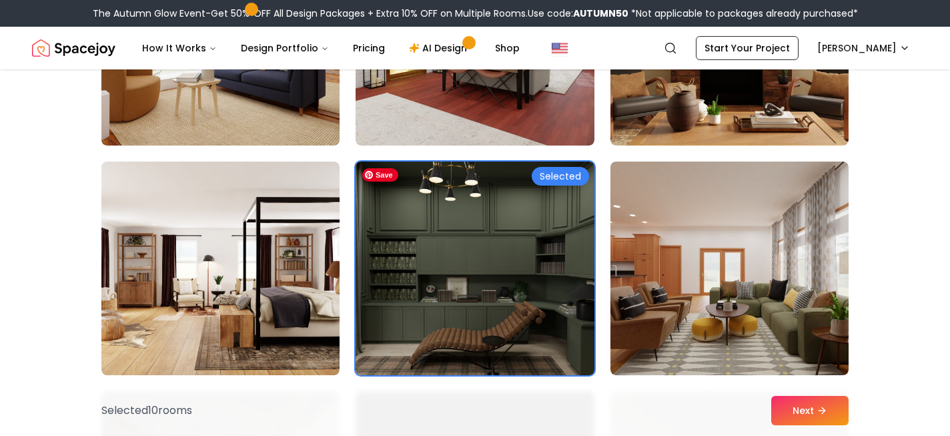
click at [383, 313] on img at bounding box center [474, 268] width 250 height 224
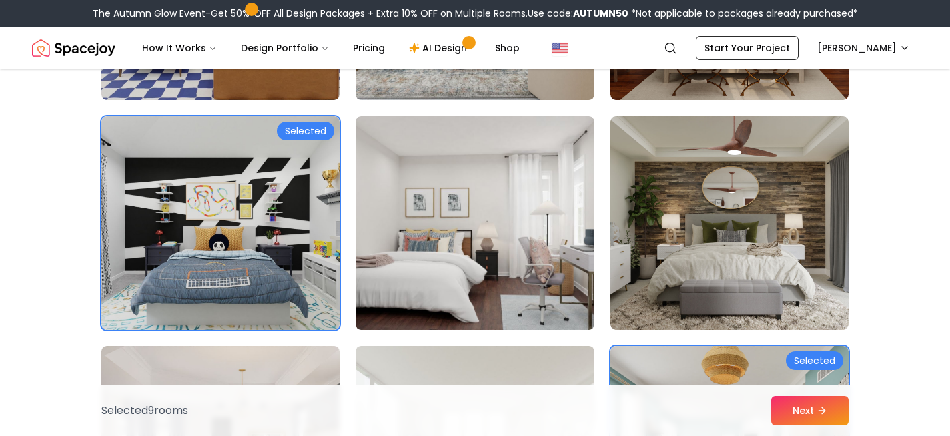
scroll to position [2847, 0]
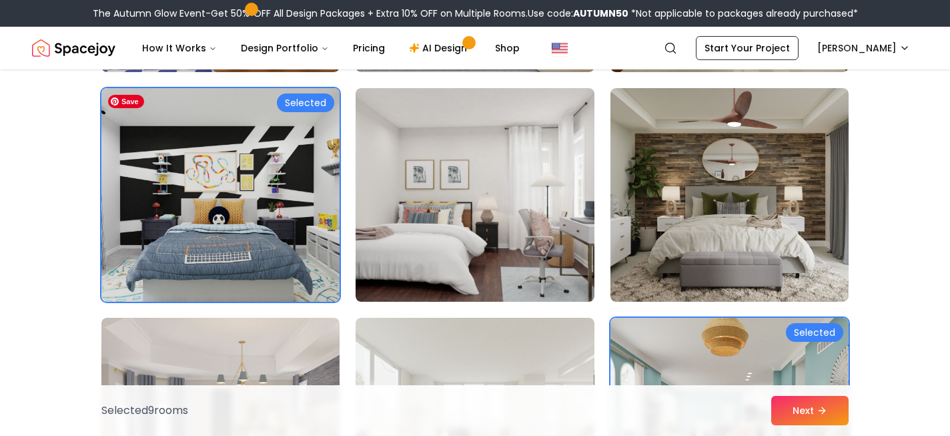
click at [125, 259] on img at bounding box center [220, 195] width 250 height 224
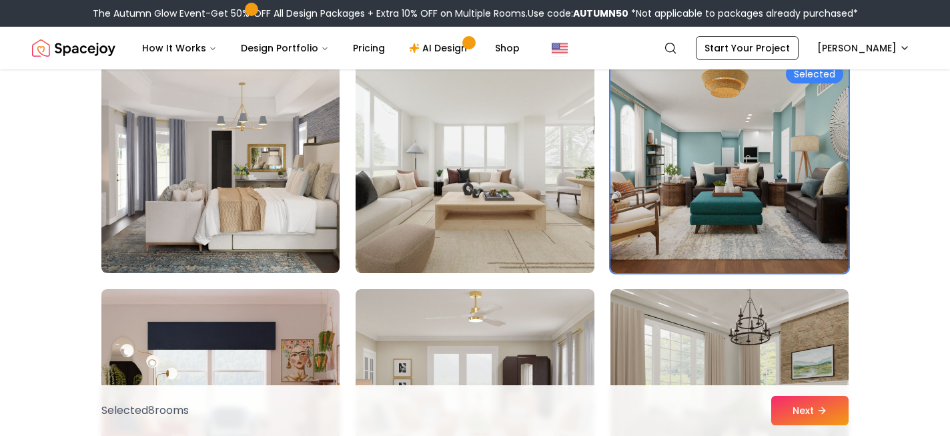
scroll to position [3116, 0]
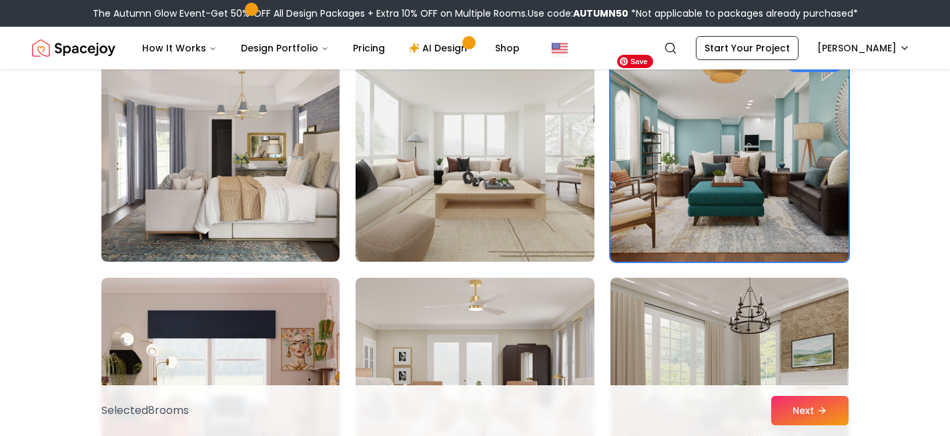
click at [635, 197] on img at bounding box center [729, 155] width 250 height 224
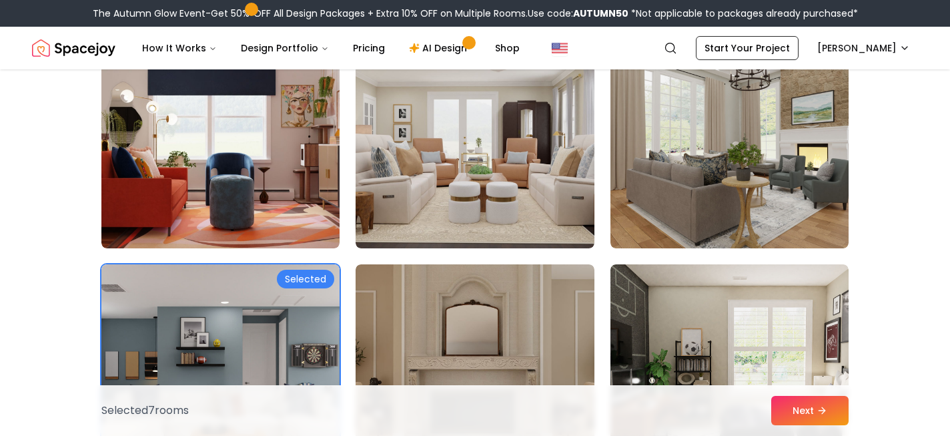
scroll to position [3361, 0]
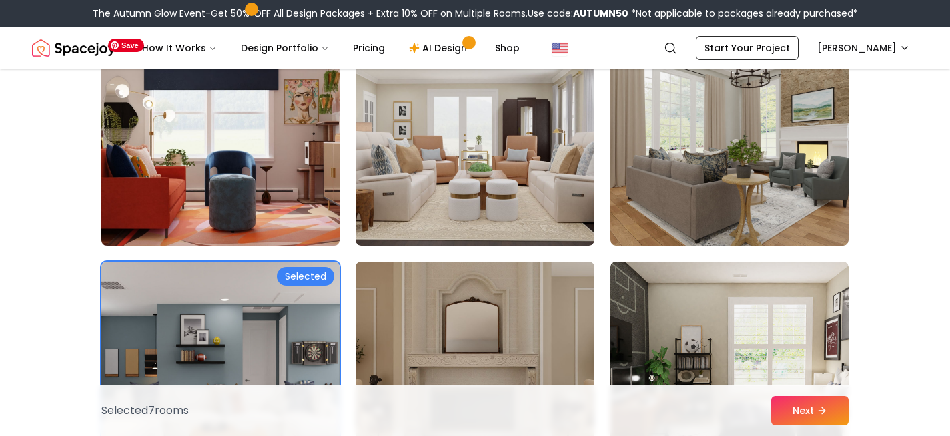
click at [209, 198] on img at bounding box center [220, 139] width 250 height 224
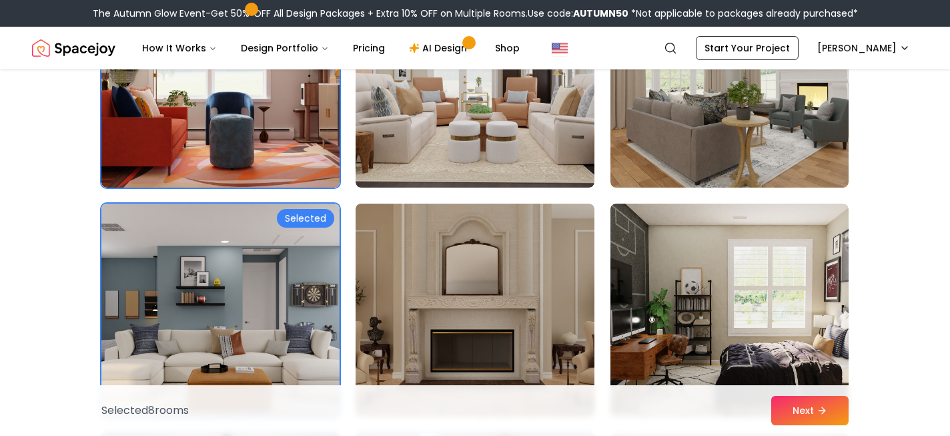
scroll to position [3469, 0]
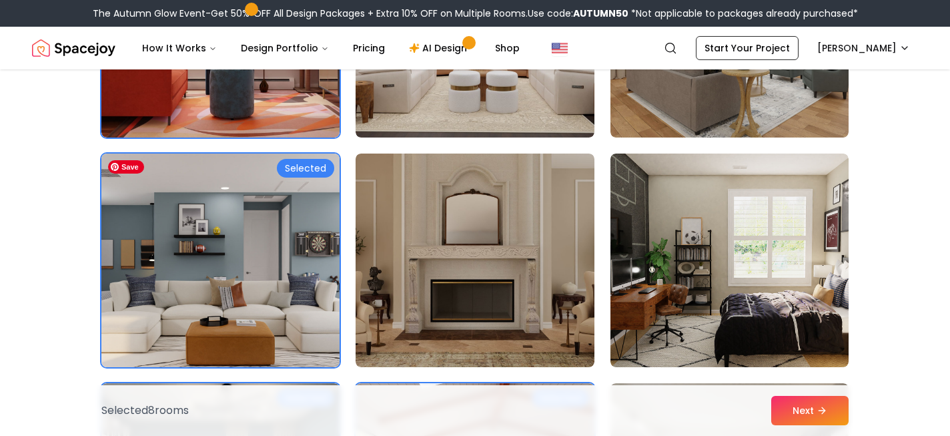
click at [129, 293] on img at bounding box center [220, 260] width 250 height 224
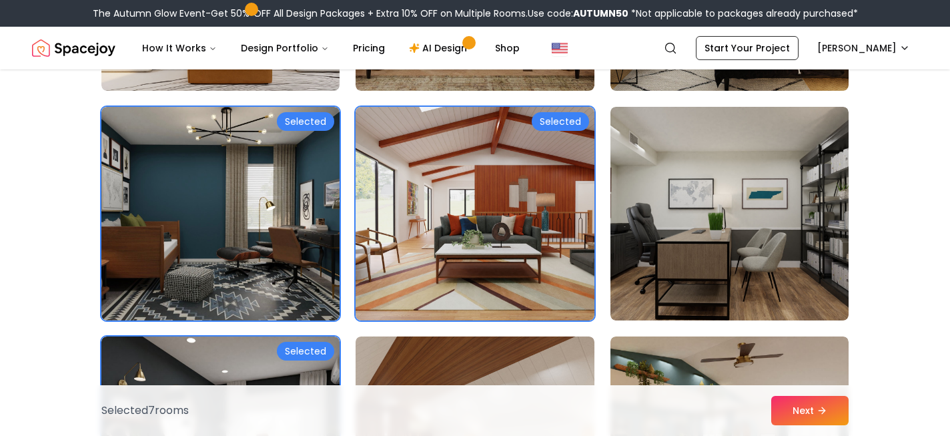
scroll to position [3750, 0]
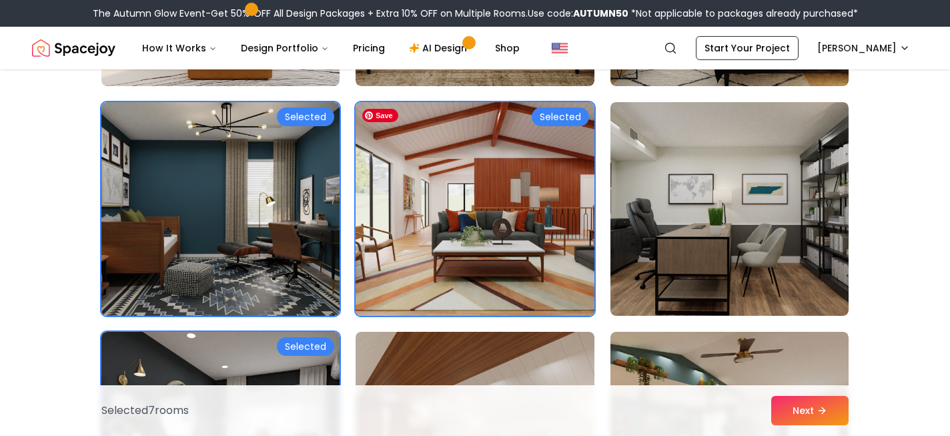
click at [502, 253] on img at bounding box center [474, 209] width 250 height 224
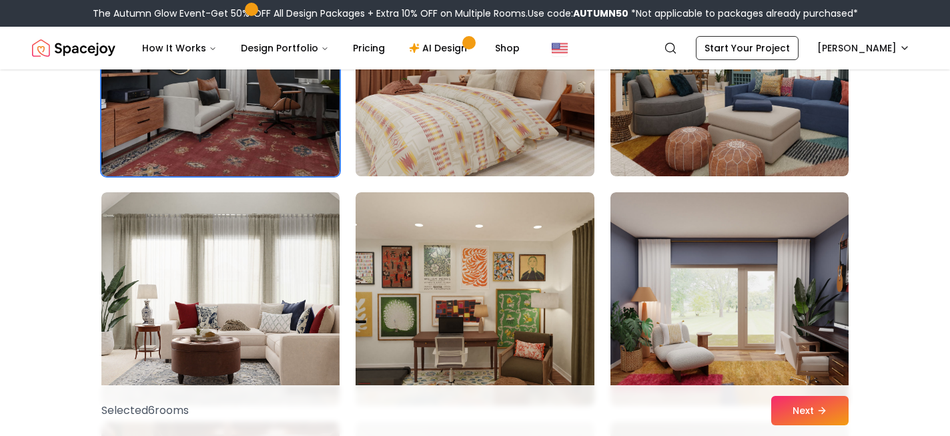
scroll to position [4165, 0]
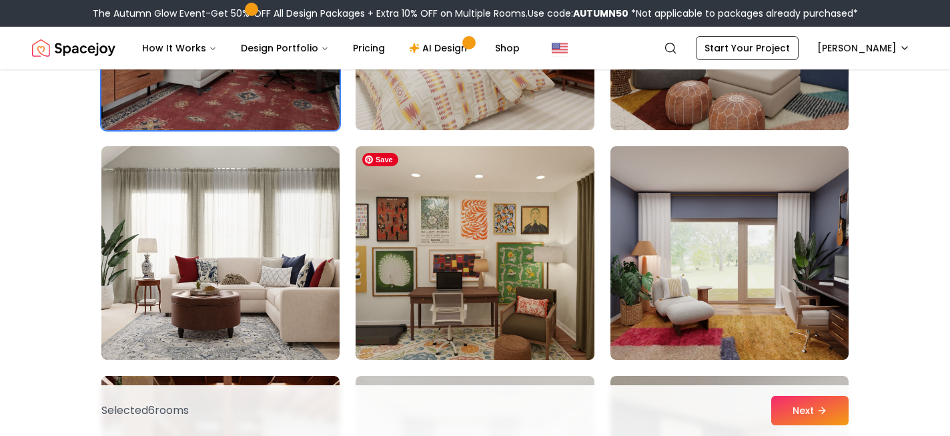
click at [375, 306] on img at bounding box center [474, 253] width 250 height 224
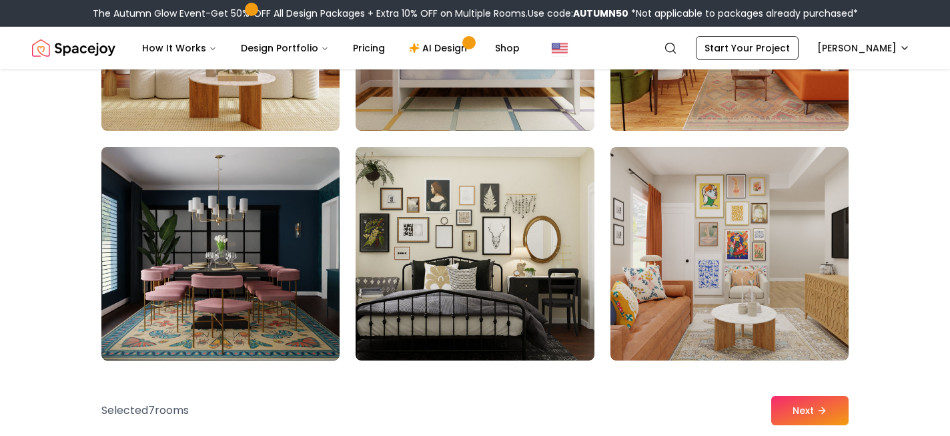
scroll to position [6727, 0]
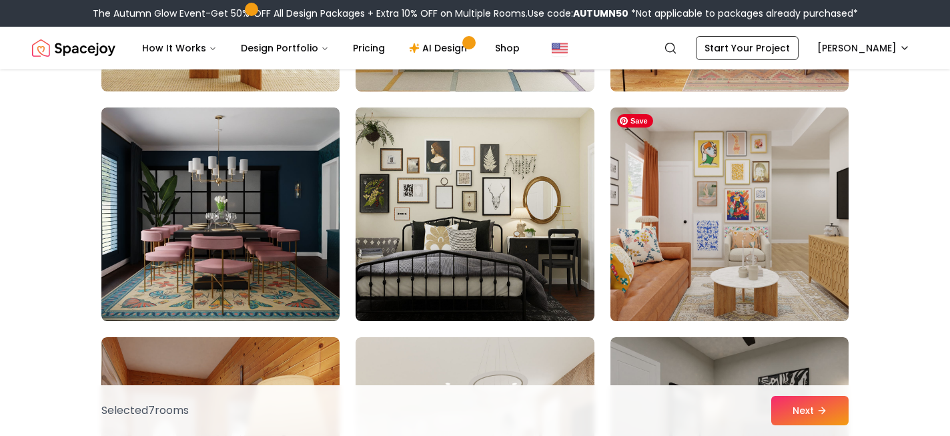
click at [733, 233] on img at bounding box center [729, 214] width 250 height 224
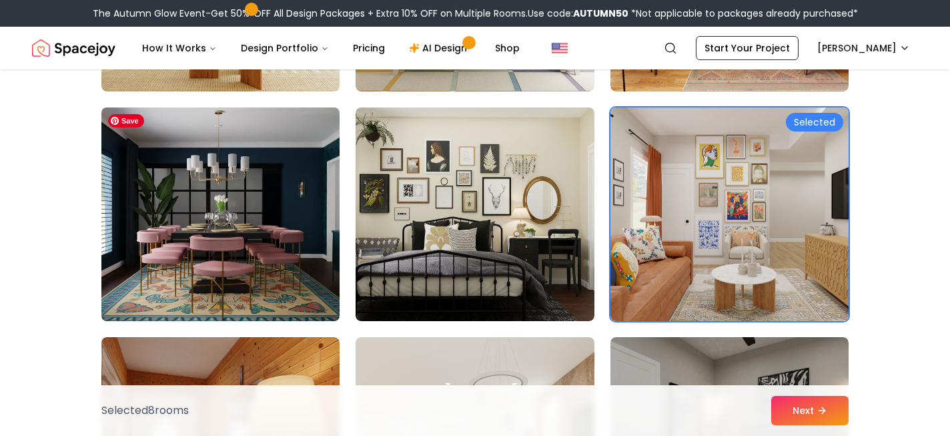
click at [275, 295] on img at bounding box center [220, 214] width 250 height 224
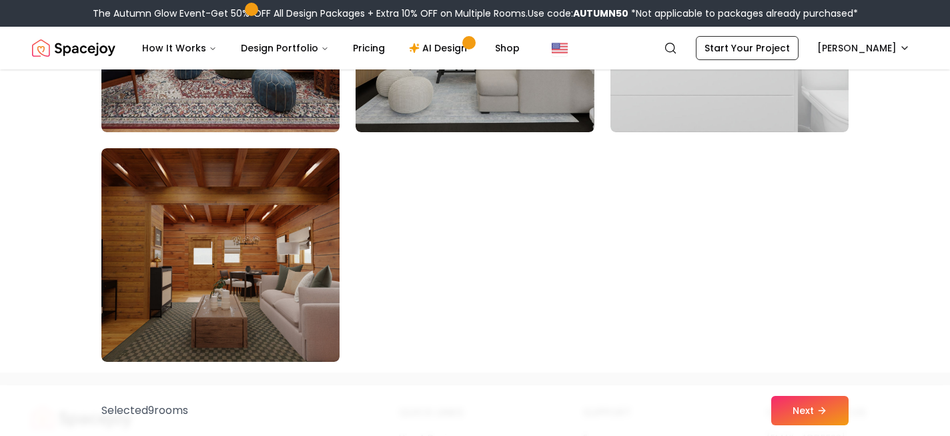
scroll to position [7607, 0]
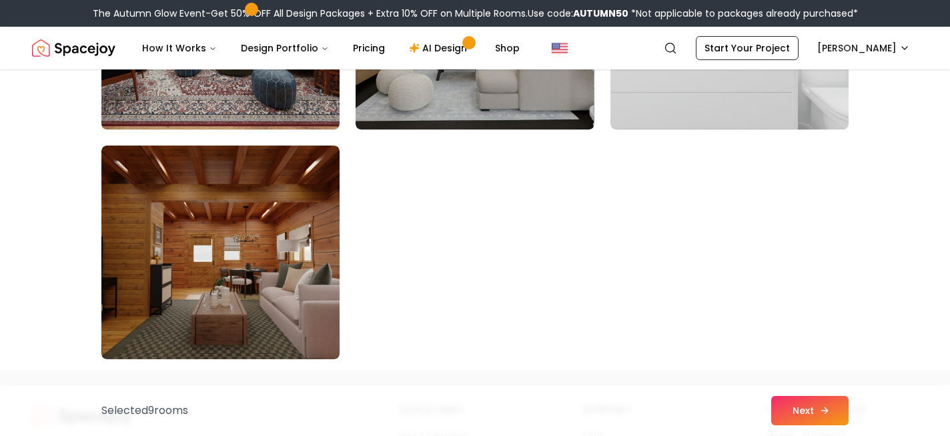
click at [798, 397] on button "Next" at bounding box center [809, 409] width 77 height 29
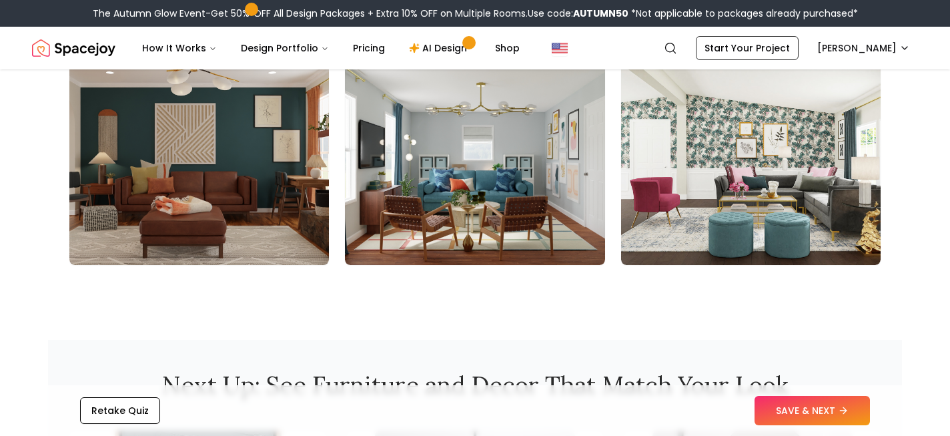
scroll to position [1621, 0]
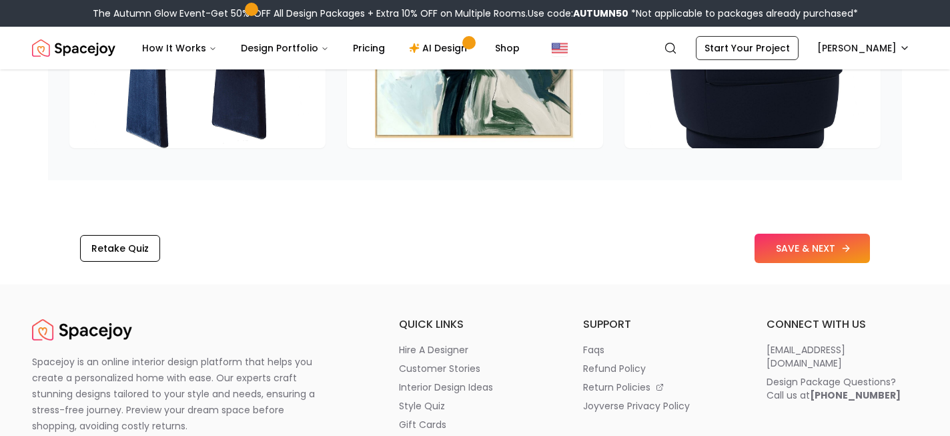
click at [800, 263] on button "SAVE & NEXT" at bounding box center [811, 247] width 115 height 29
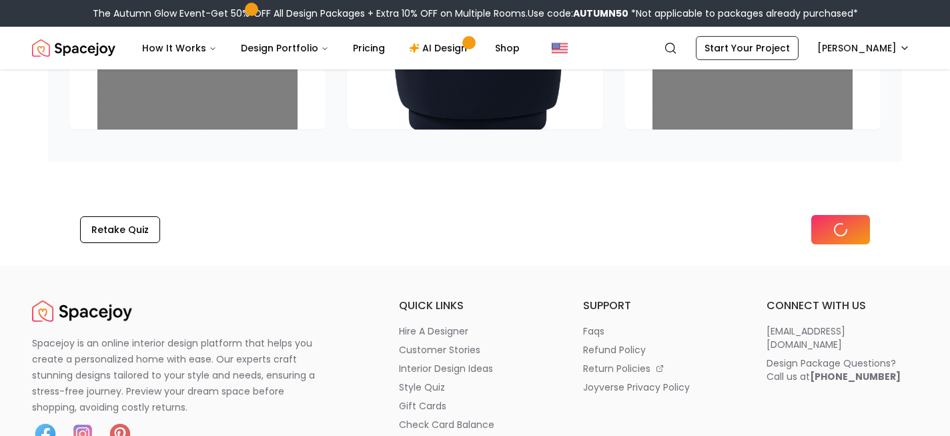
scroll to position [2168, 0]
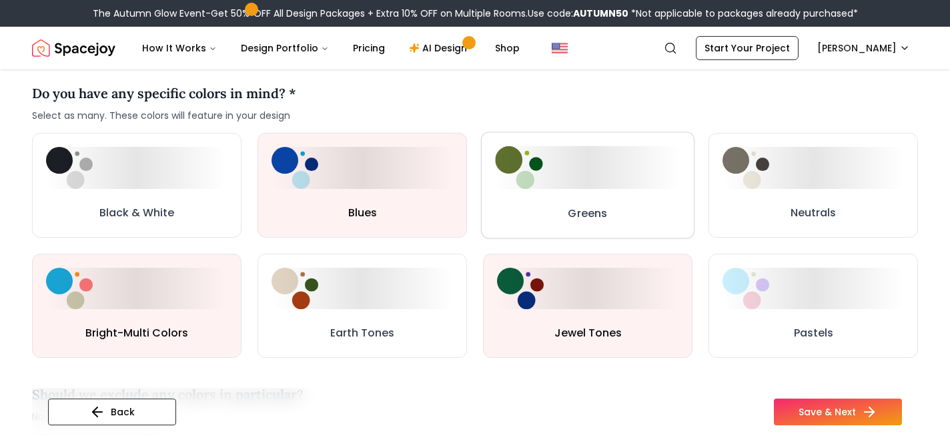
scroll to position [692, 0]
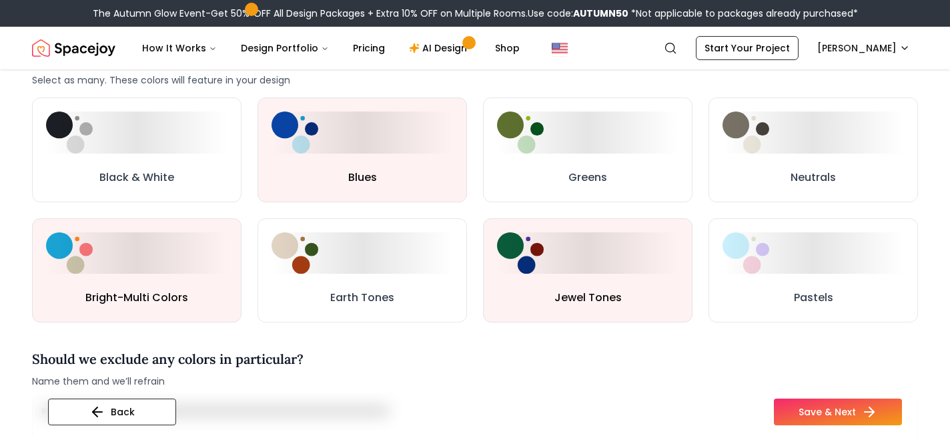
click at [817, 395] on div "Back Save & Next" at bounding box center [475, 411] width 886 height 48
click at [817, 405] on button "Save & Next" at bounding box center [838, 411] width 128 height 27
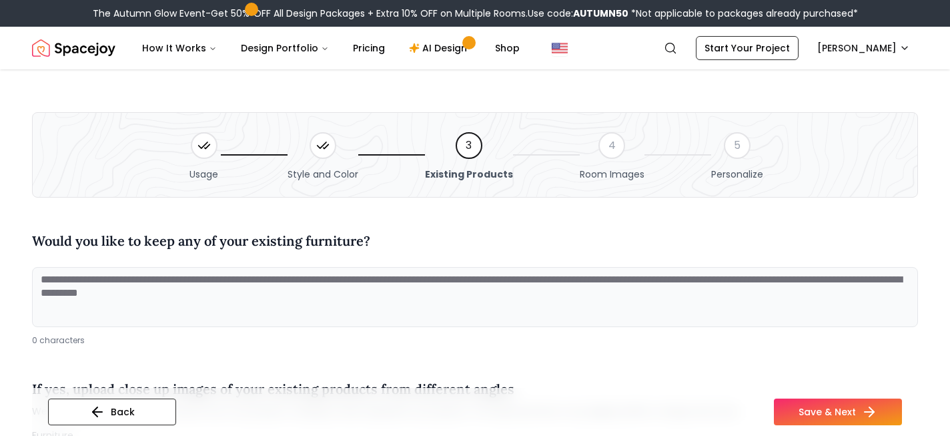
click at [376, 295] on textarea at bounding box center [475, 297] width 886 height 60
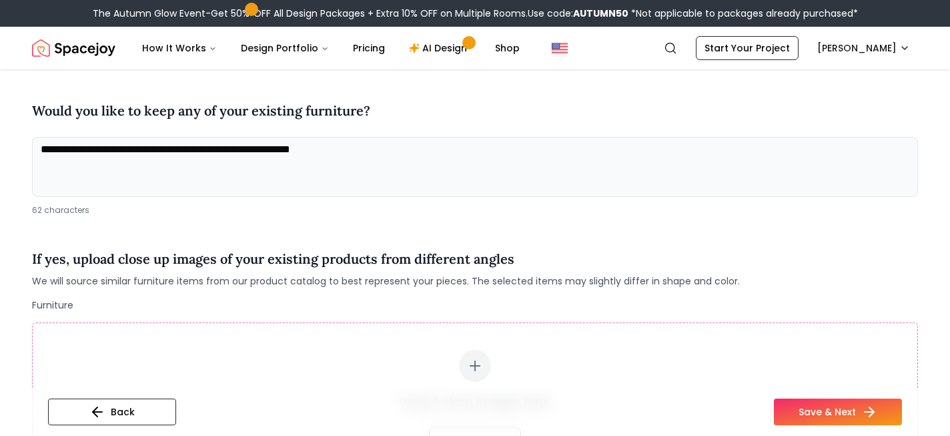
scroll to position [132, 0]
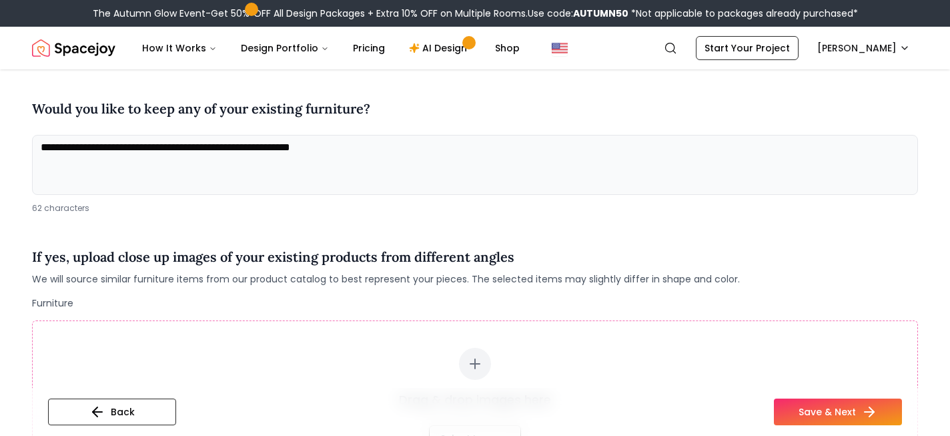
type textarea "**********"
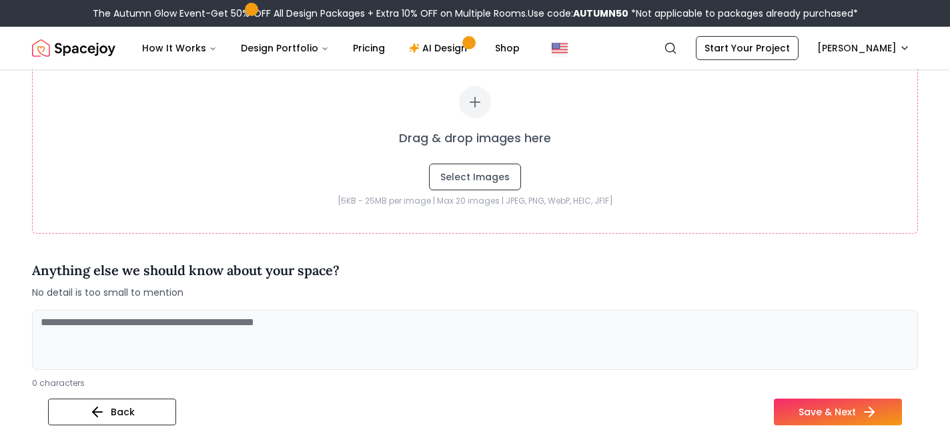
scroll to position [403, 0]
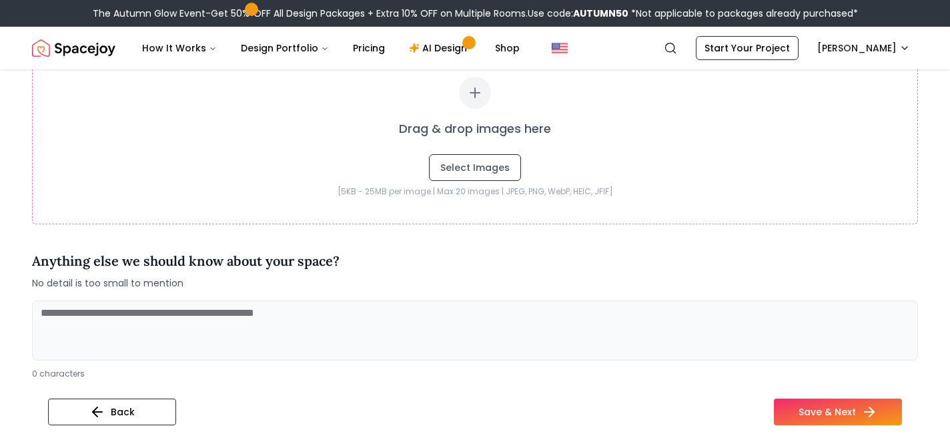
click at [365, 322] on textarea at bounding box center [475, 330] width 886 height 60
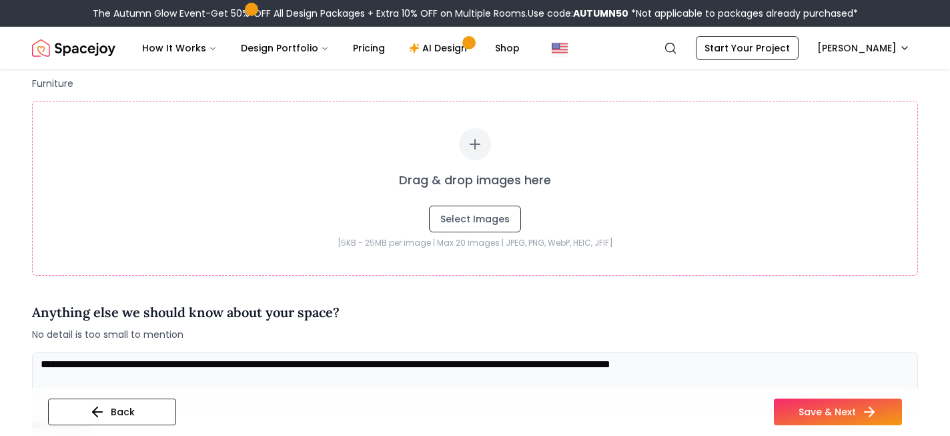
scroll to position [313, 0]
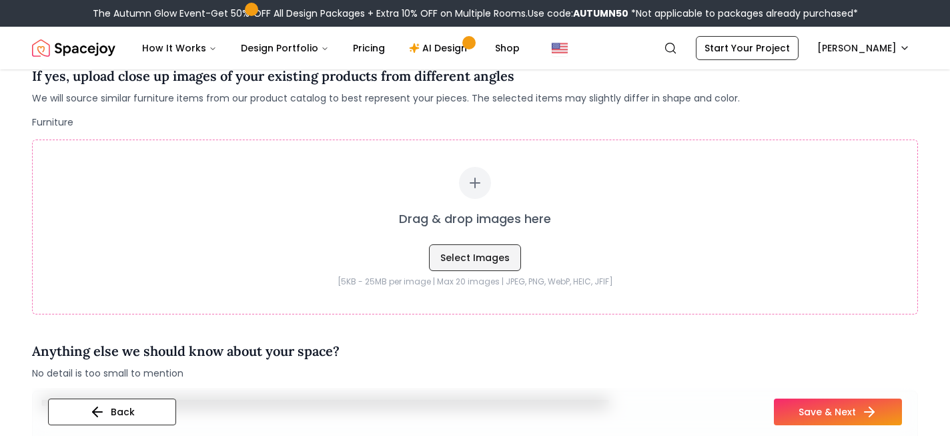
type textarea "**********"
click at [445, 263] on button "Select Images" at bounding box center [475, 257] width 92 height 27
type input "**********"
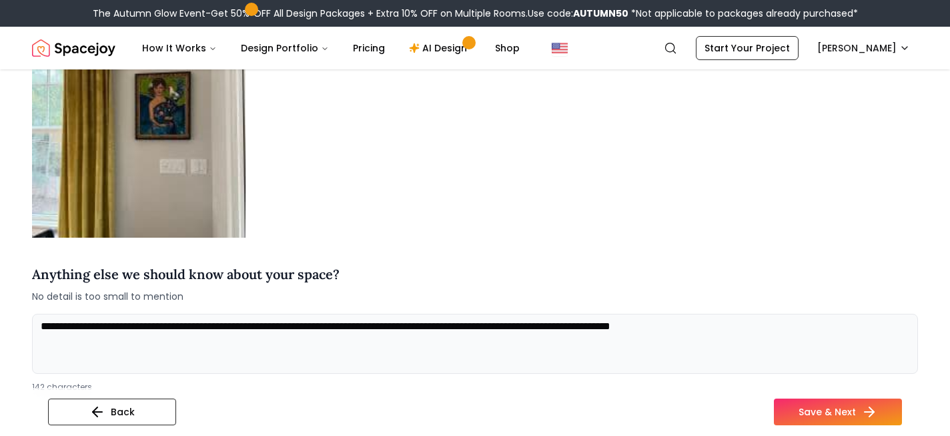
scroll to position [1096, 0]
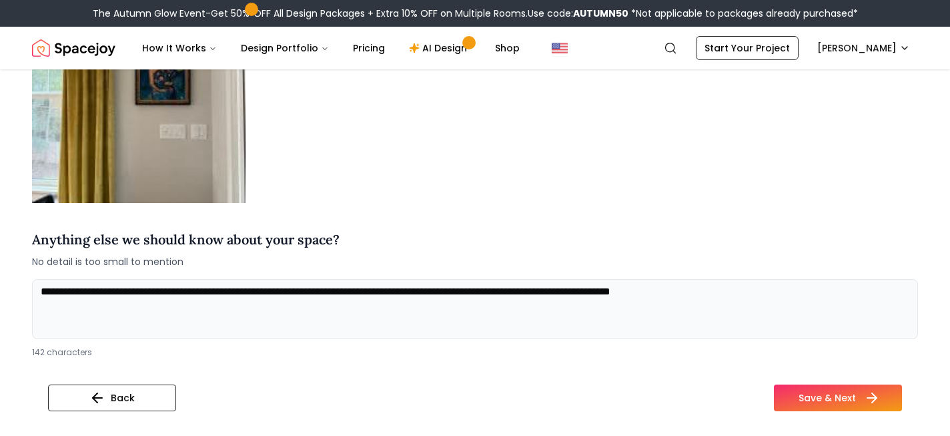
click at [804, 396] on button "Save & Next" at bounding box center [838, 397] width 128 height 27
